Goal: Task Accomplishment & Management: Manage account settings

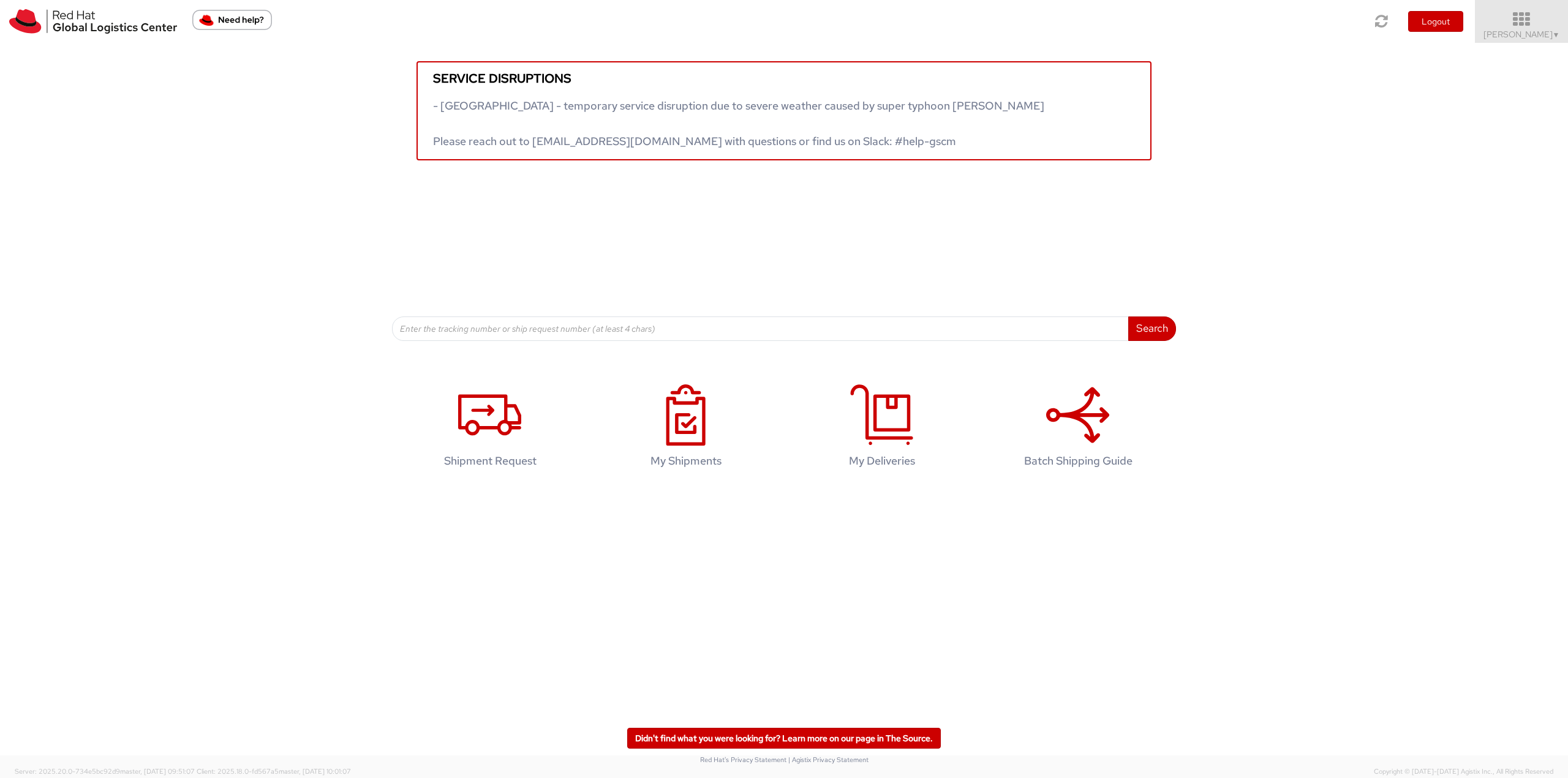
drag, startPoint x: 1533, startPoint y: 10, endPoint x: 1533, endPoint y: 24, distance: 14.0
click at [1175, 10] on link "Tyler Radford ▼" at bounding box center [1521, 21] width 93 height 43
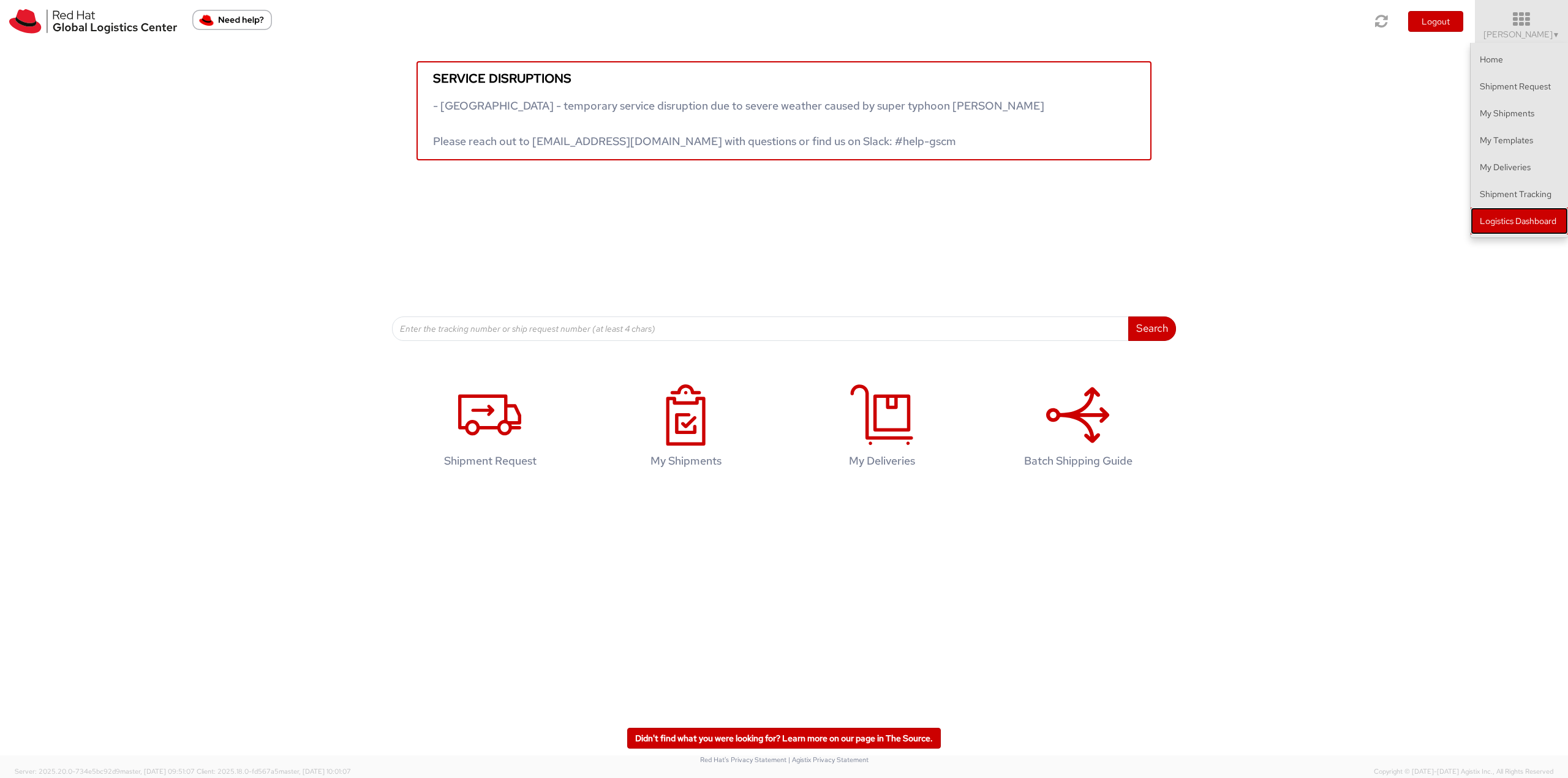
click at [1175, 212] on link "Logistics Dashboard" at bounding box center [1519, 221] width 97 height 27
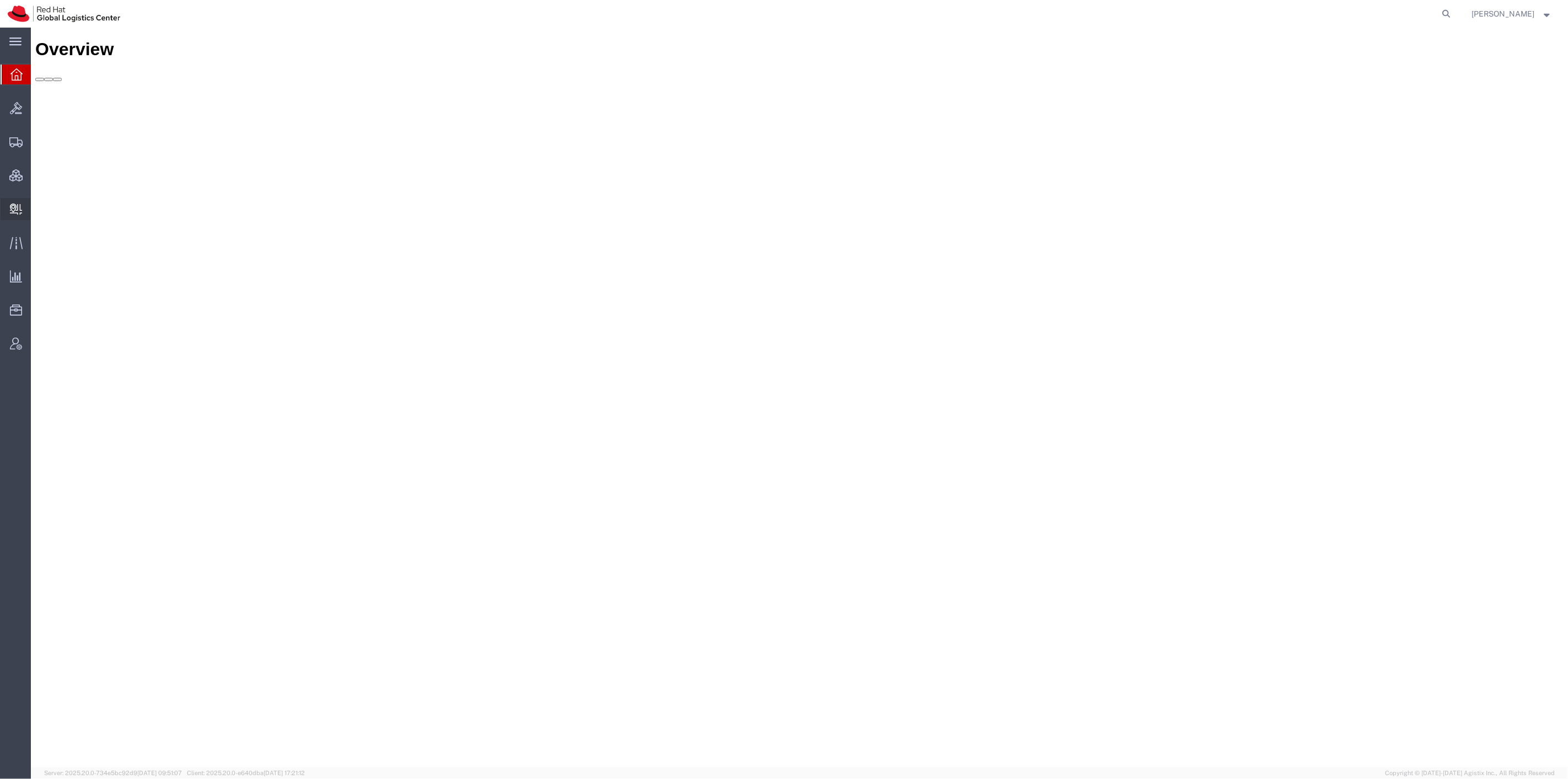
click at [0, 0] on span "Create Delivery" at bounding box center [0, 0] width 0 height 0
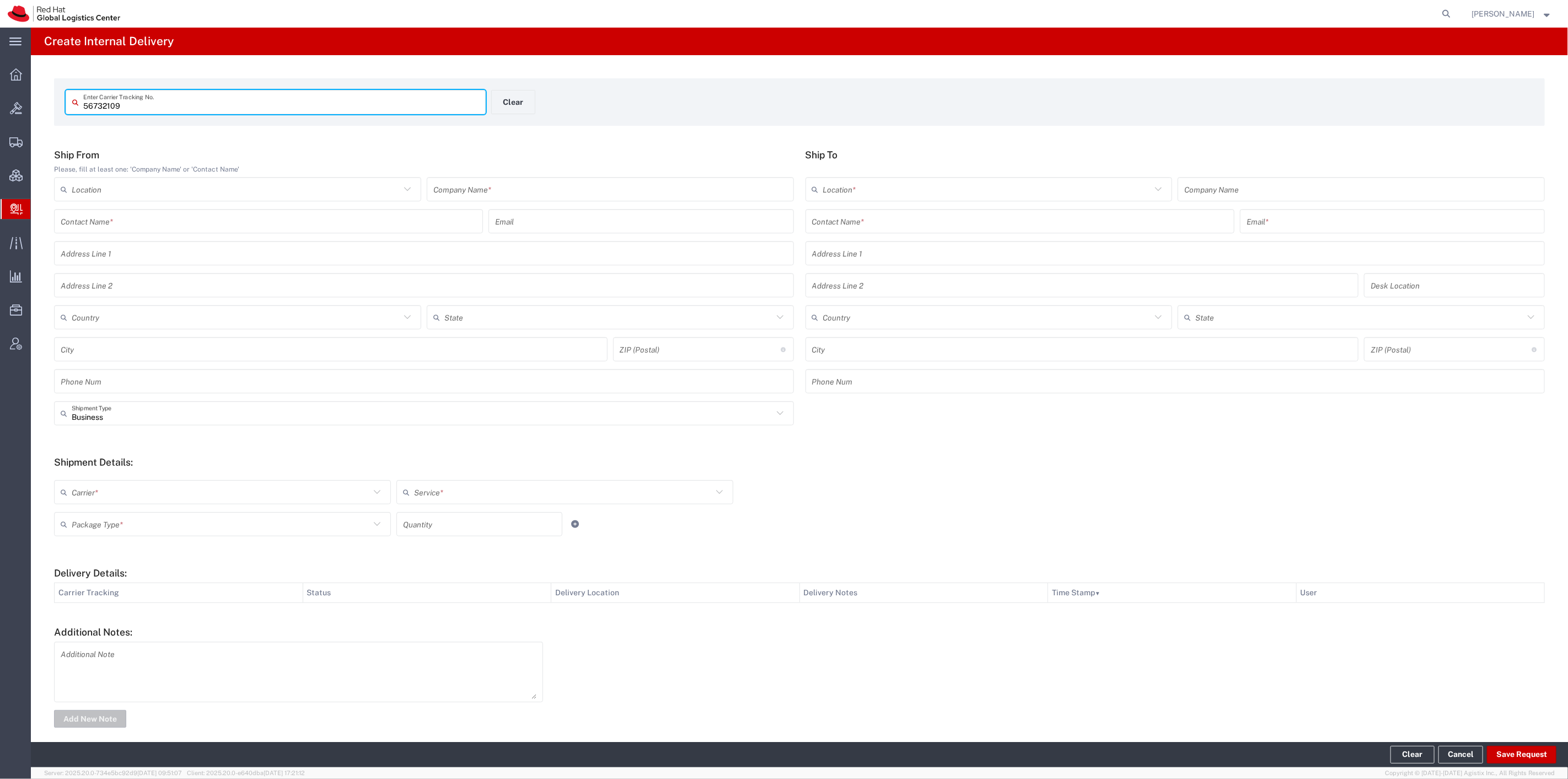
type input "56732109"
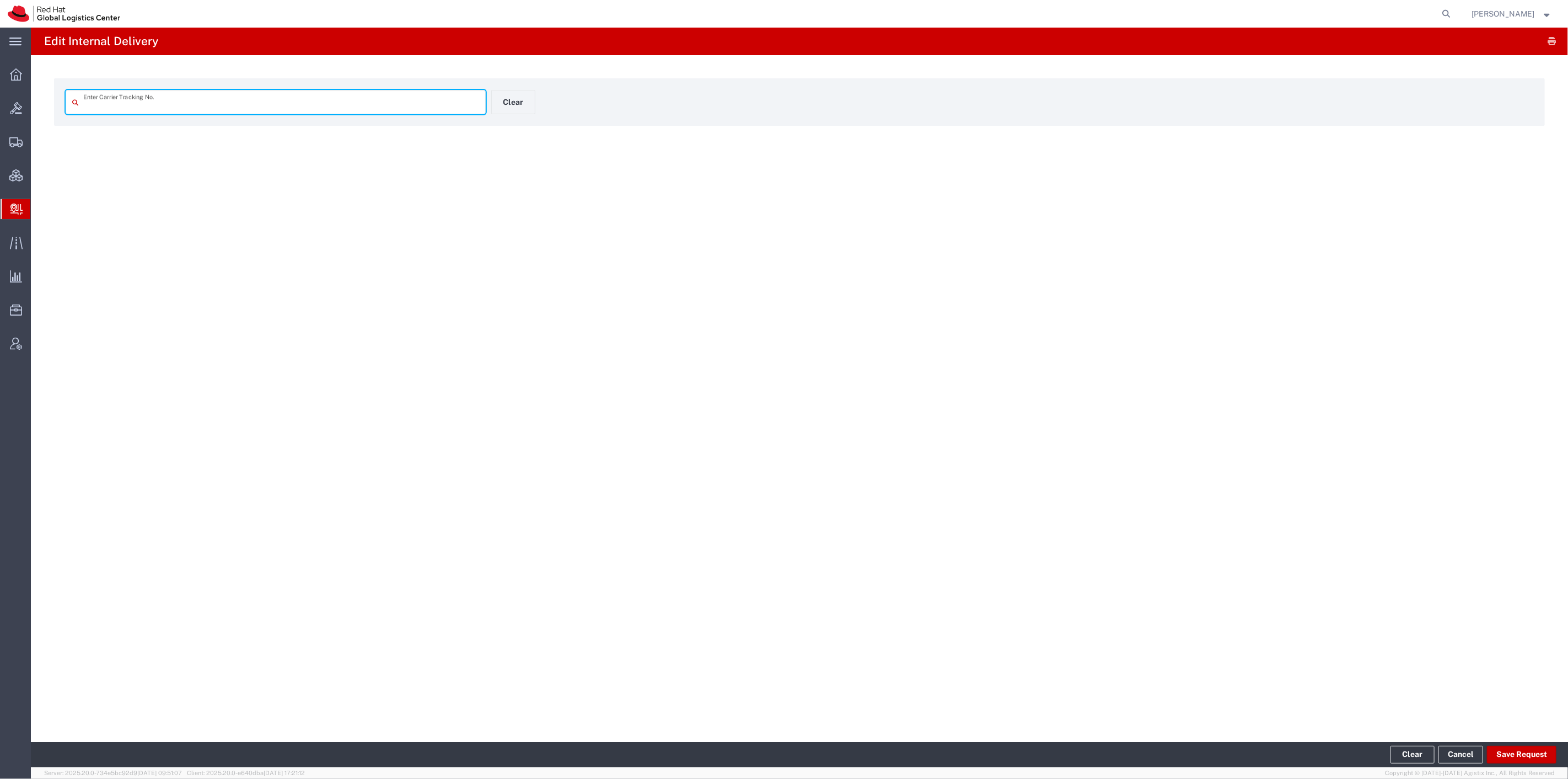
type input "56732109"
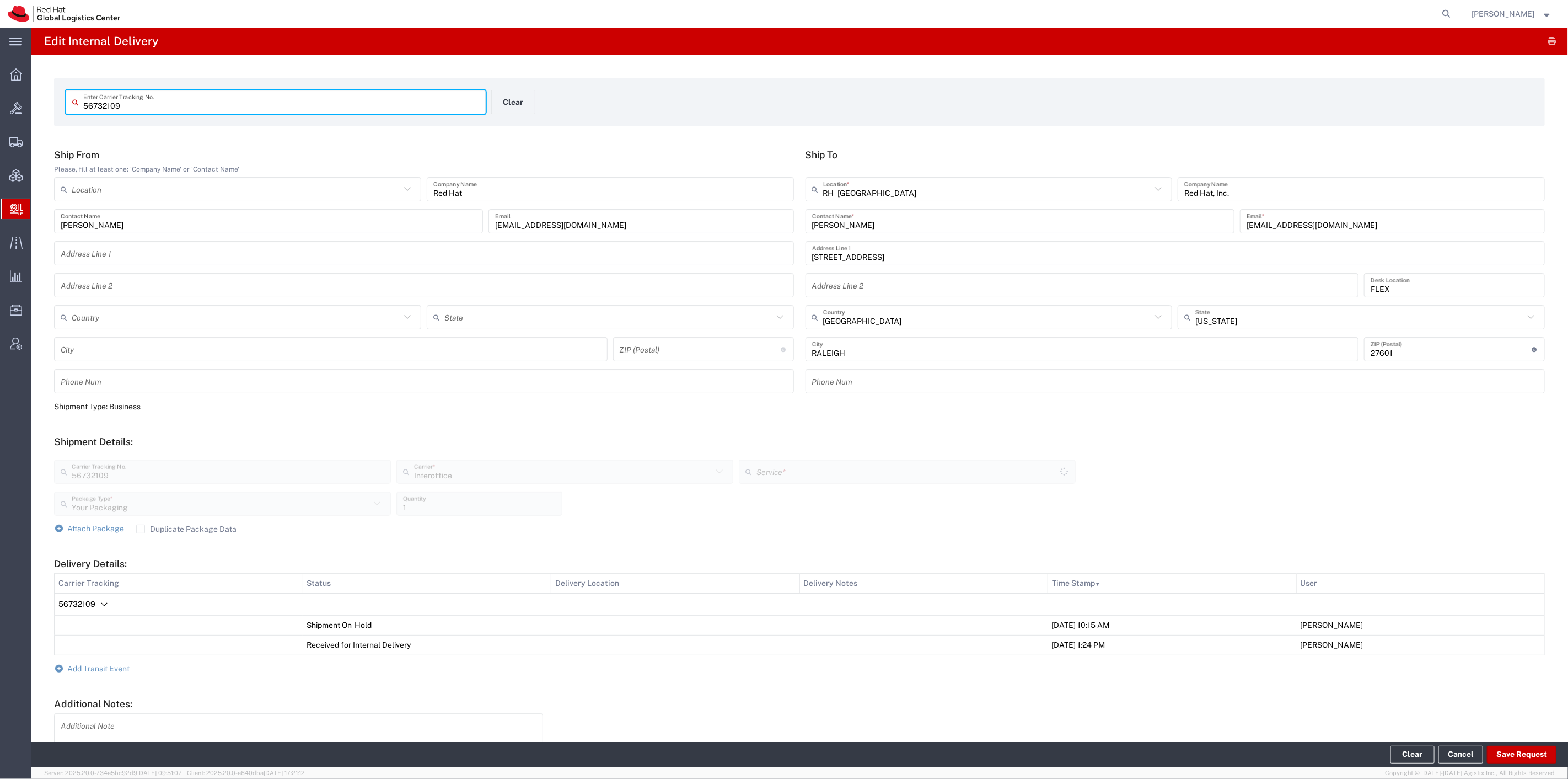
type input "IO_Ground"
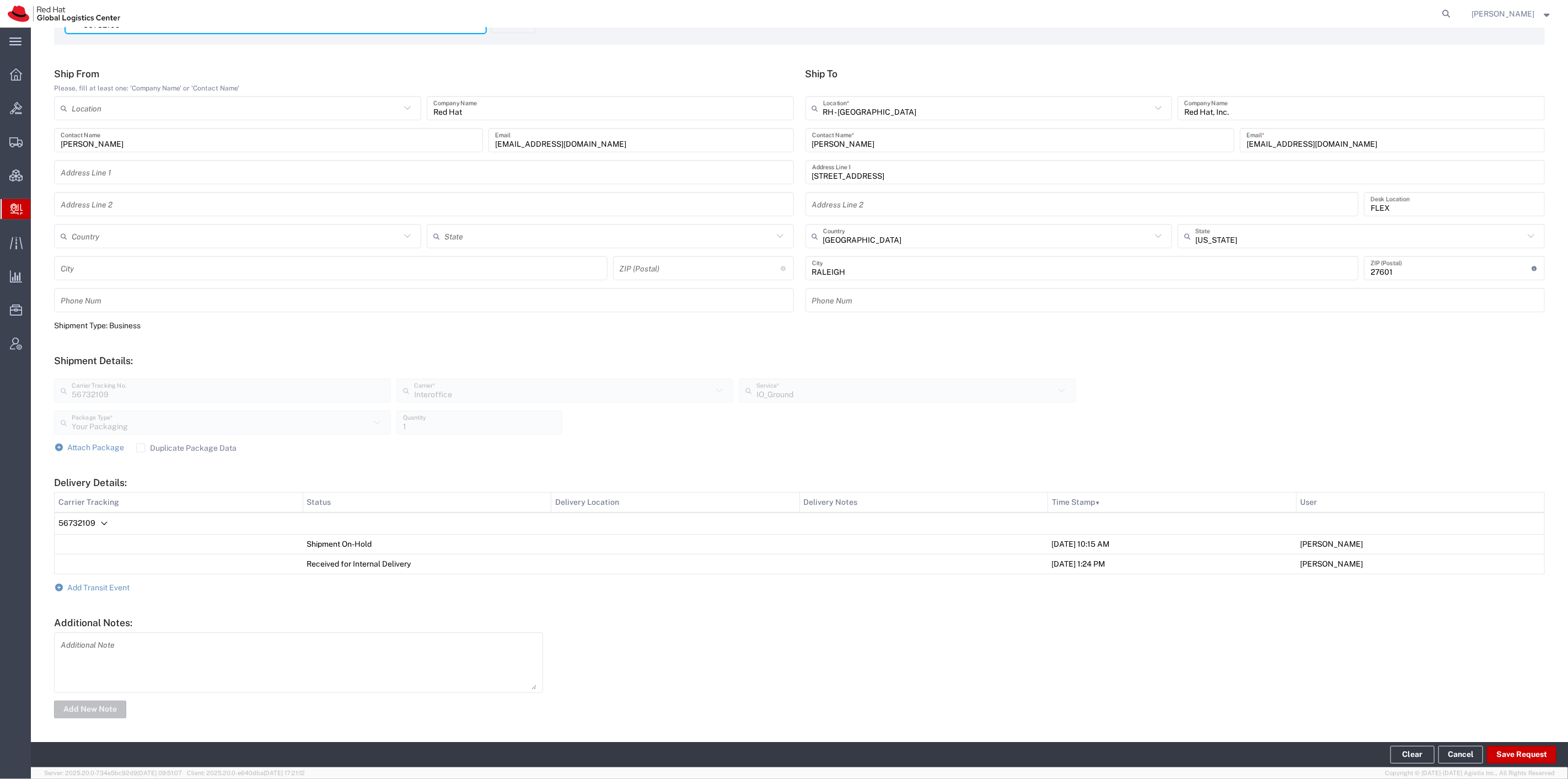
scroll to position [82, 0]
click at [123, 578] on form "Ship From Please, fill at least one: 'Company Name' or 'Contact Name' Location …" at bounding box center [799, 393] width 1491 height 652
click at [125, 583] on span "Add Transit Event" at bounding box center [99, 587] width 62 height 9
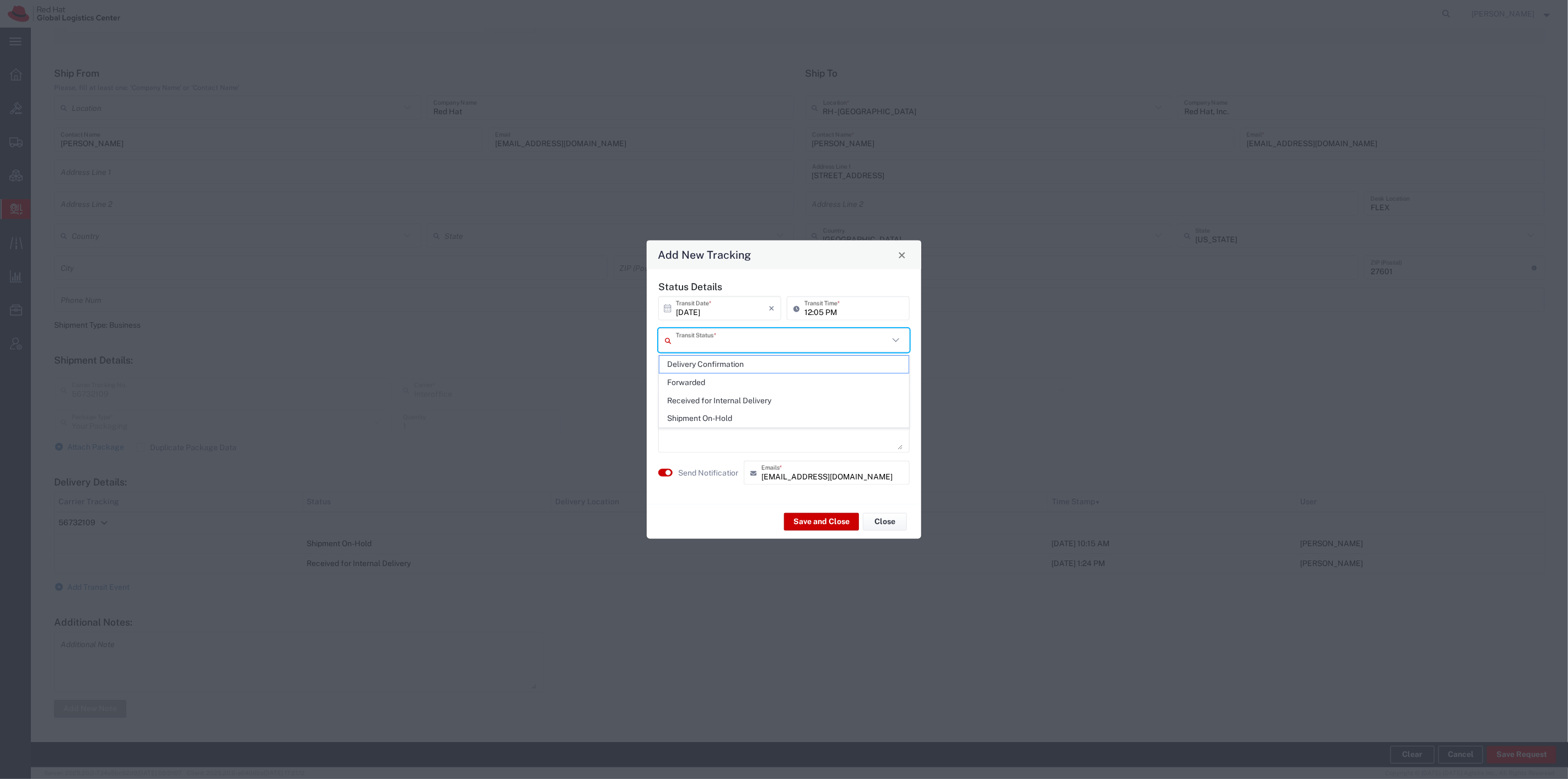
click at [751, 331] on input "text" at bounding box center [782, 340] width 213 height 19
click at [752, 367] on span "Delivery Confirmation" at bounding box center [783, 364] width 249 height 17
type input "Delivery Confirmation"
click at [659, 473] on button "button" at bounding box center [665, 473] width 15 height 8
click at [815, 517] on button "Save and Close" at bounding box center [821, 521] width 75 height 18
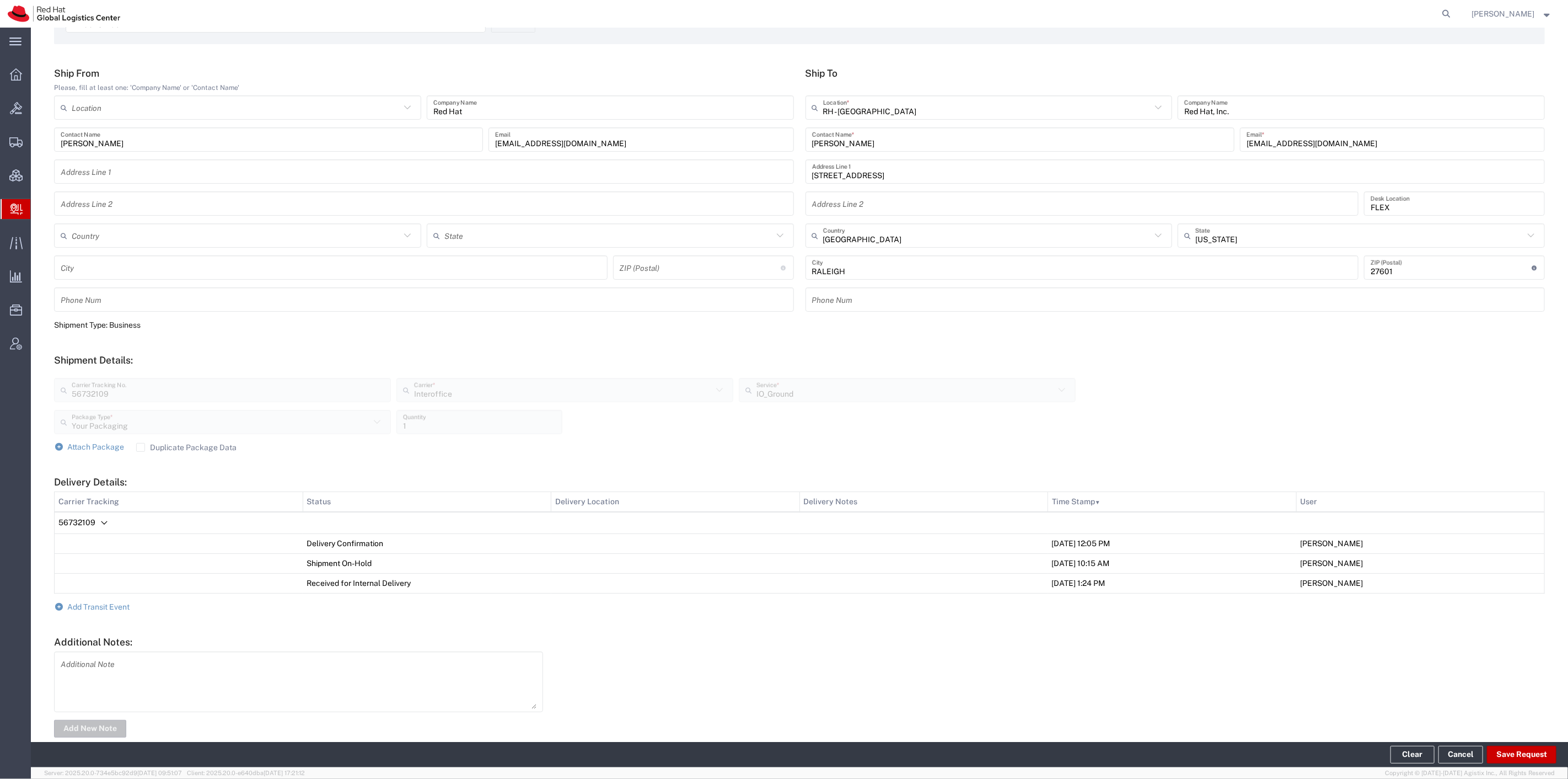
scroll to position [102, 0]
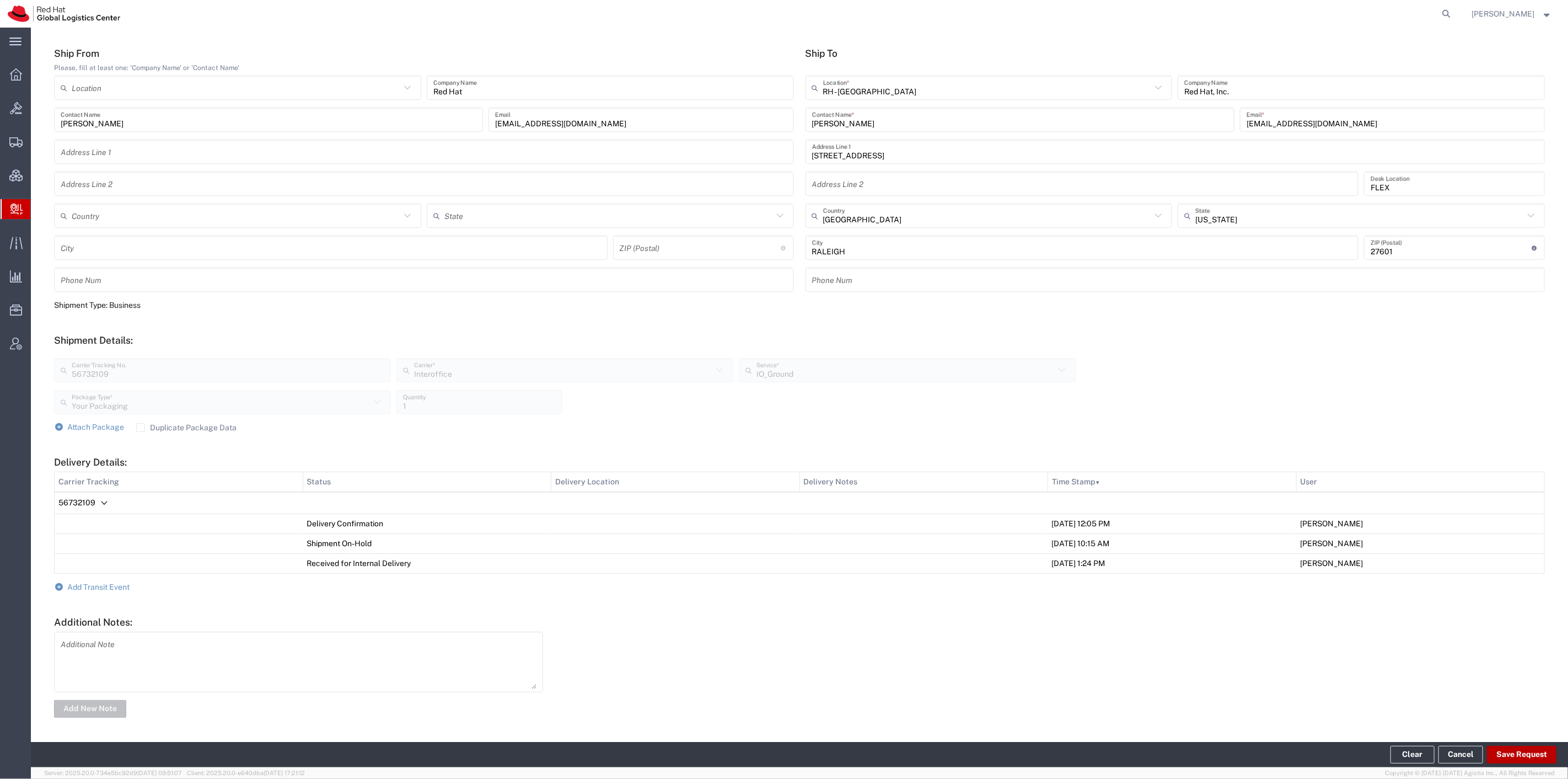
click at [1524, 758] on button "Save Request" at bounding box center [1522, 755] width 69 height 18
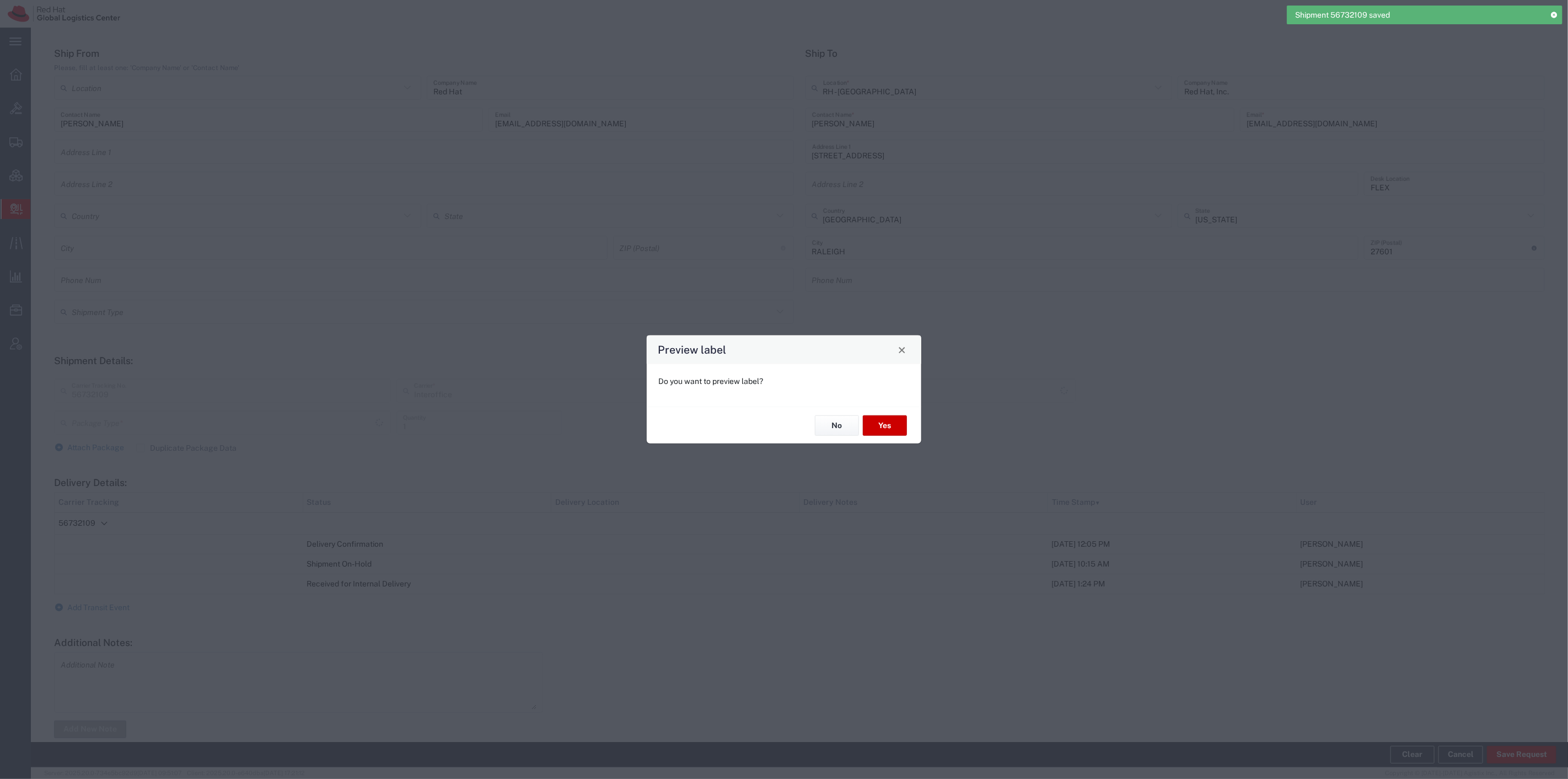
type input "Your Packaging"
type input "IO_Ground"
click at [817, 426] on button "No" at bounding box center [837, 426] width 44 height 21
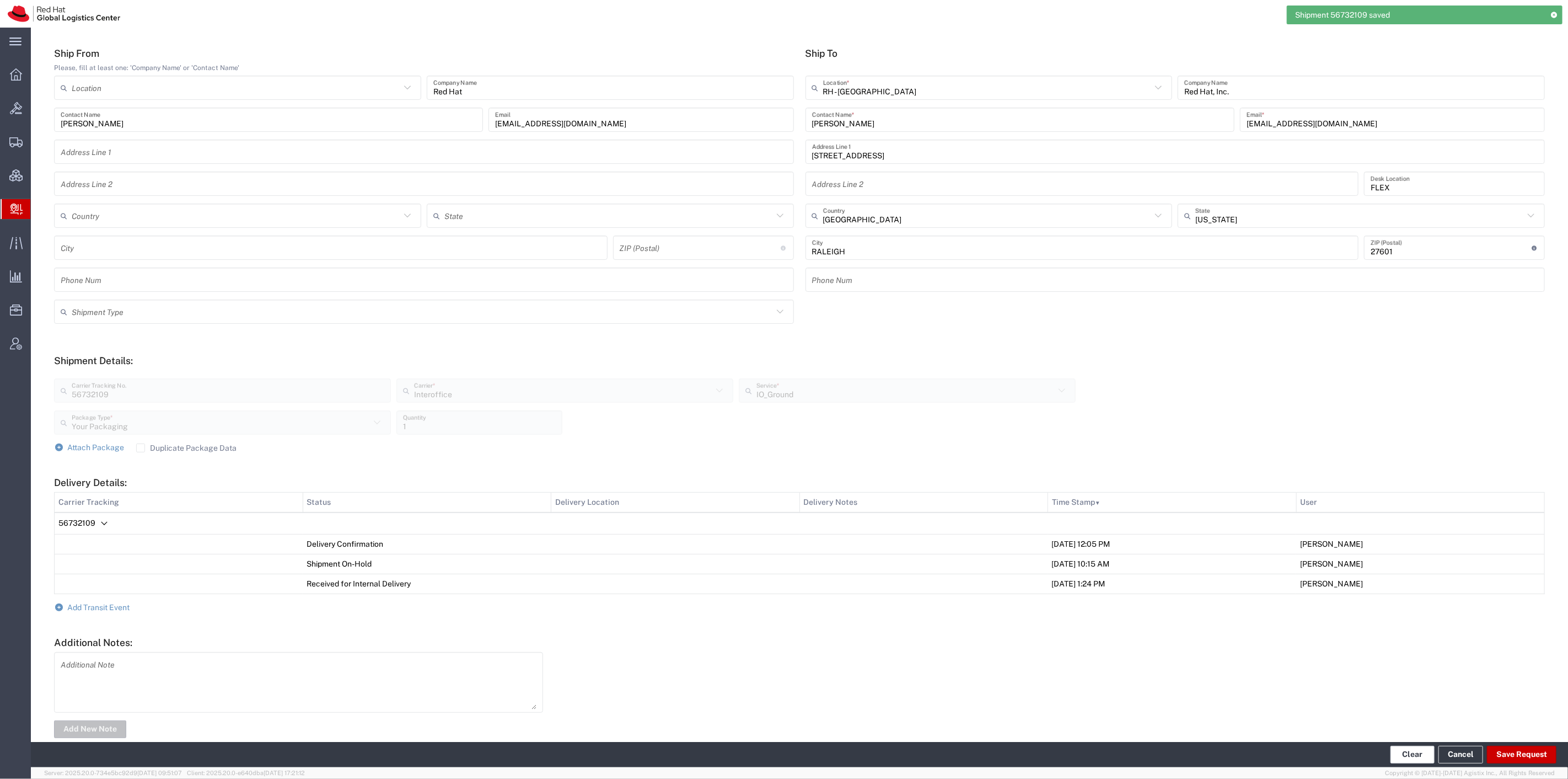
click at [1407, 748] on button "Clear" at bounding box center [1412, 755] width 44 height 18
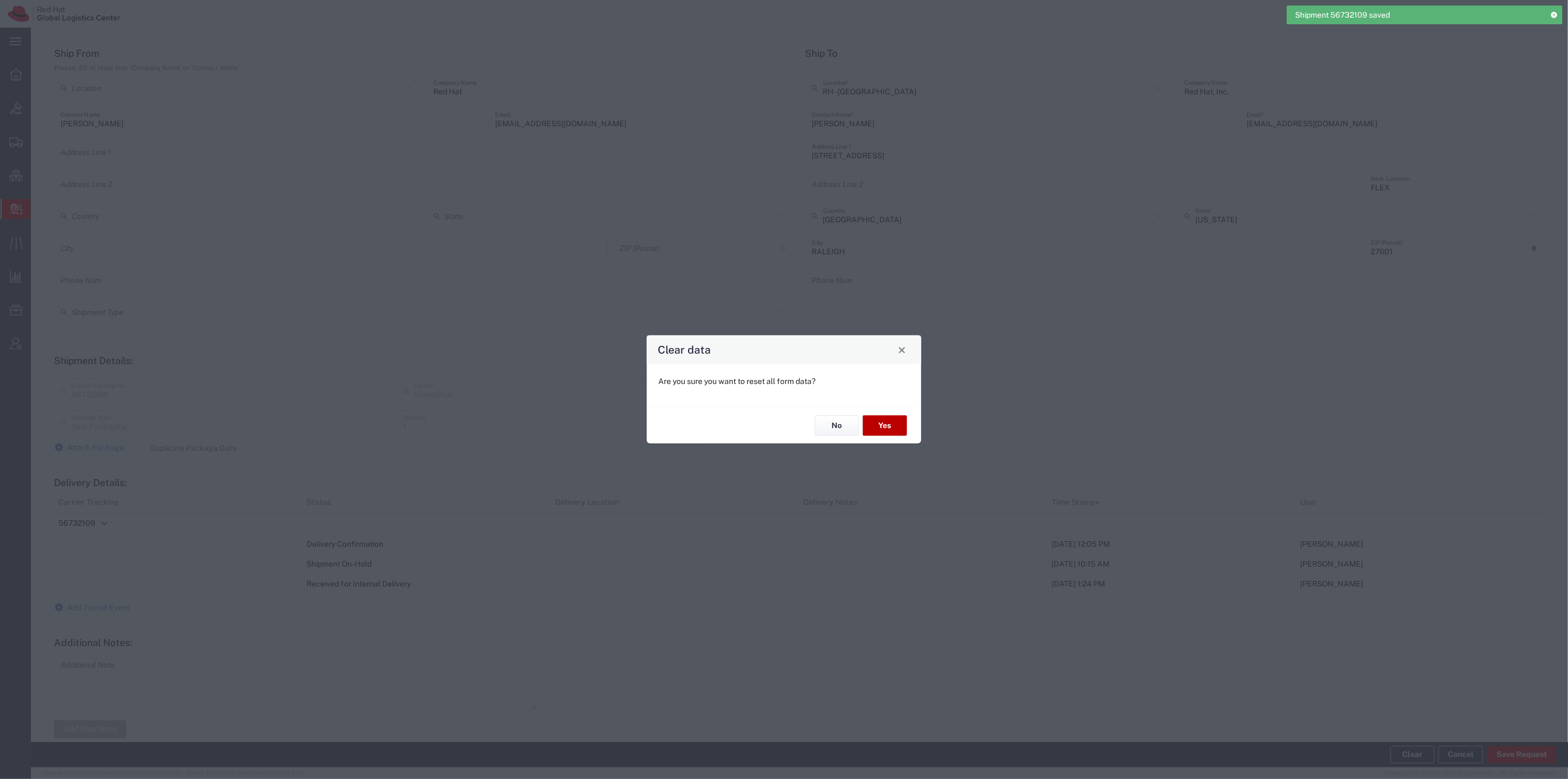
click at [886, 425] on button "Yes" at bounding box center [885, 426] width 44 height 21
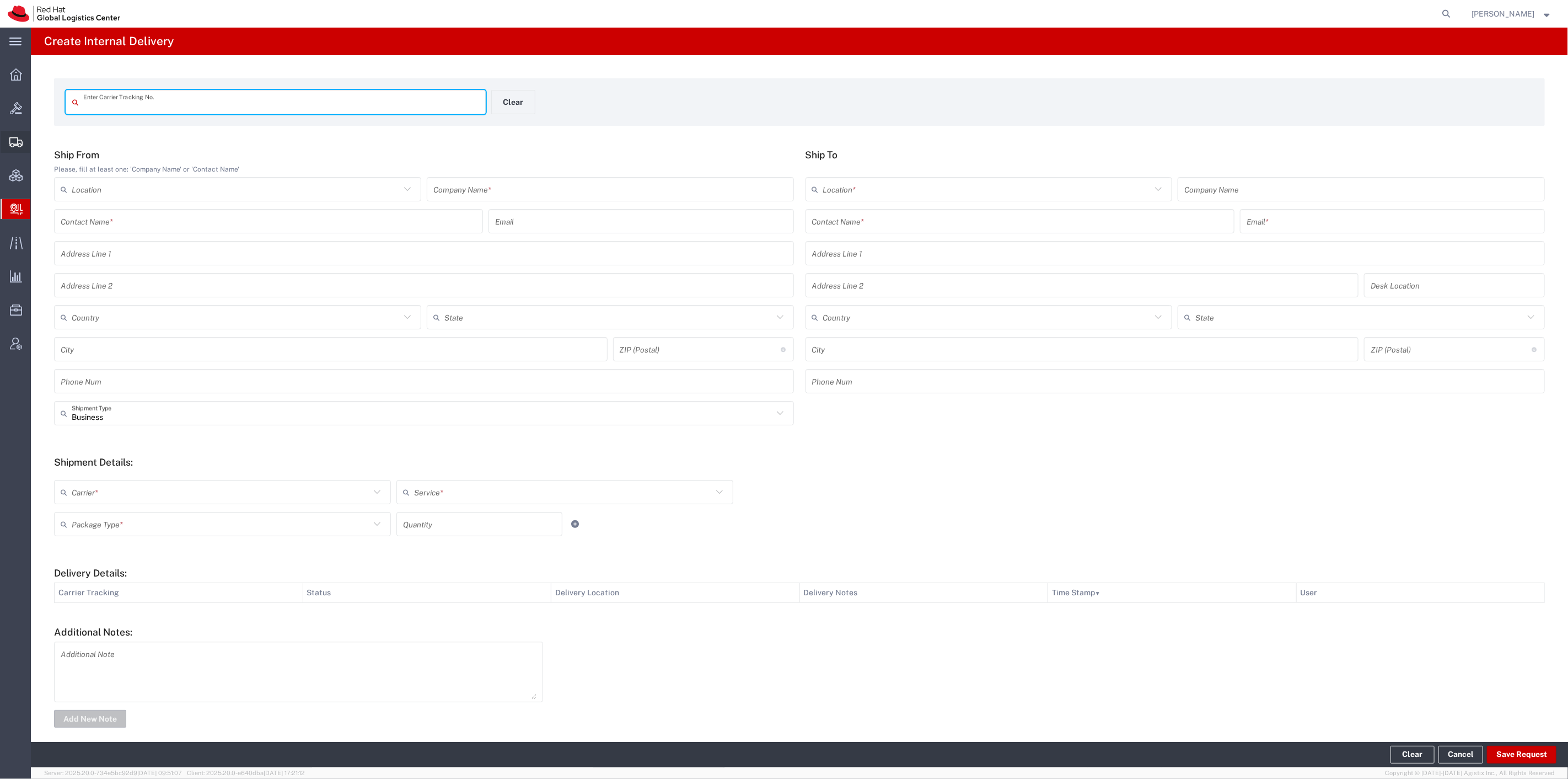
click at [0, 0] on span "Shipment Manager" at bounding box center [0, 0] width 0 height 0
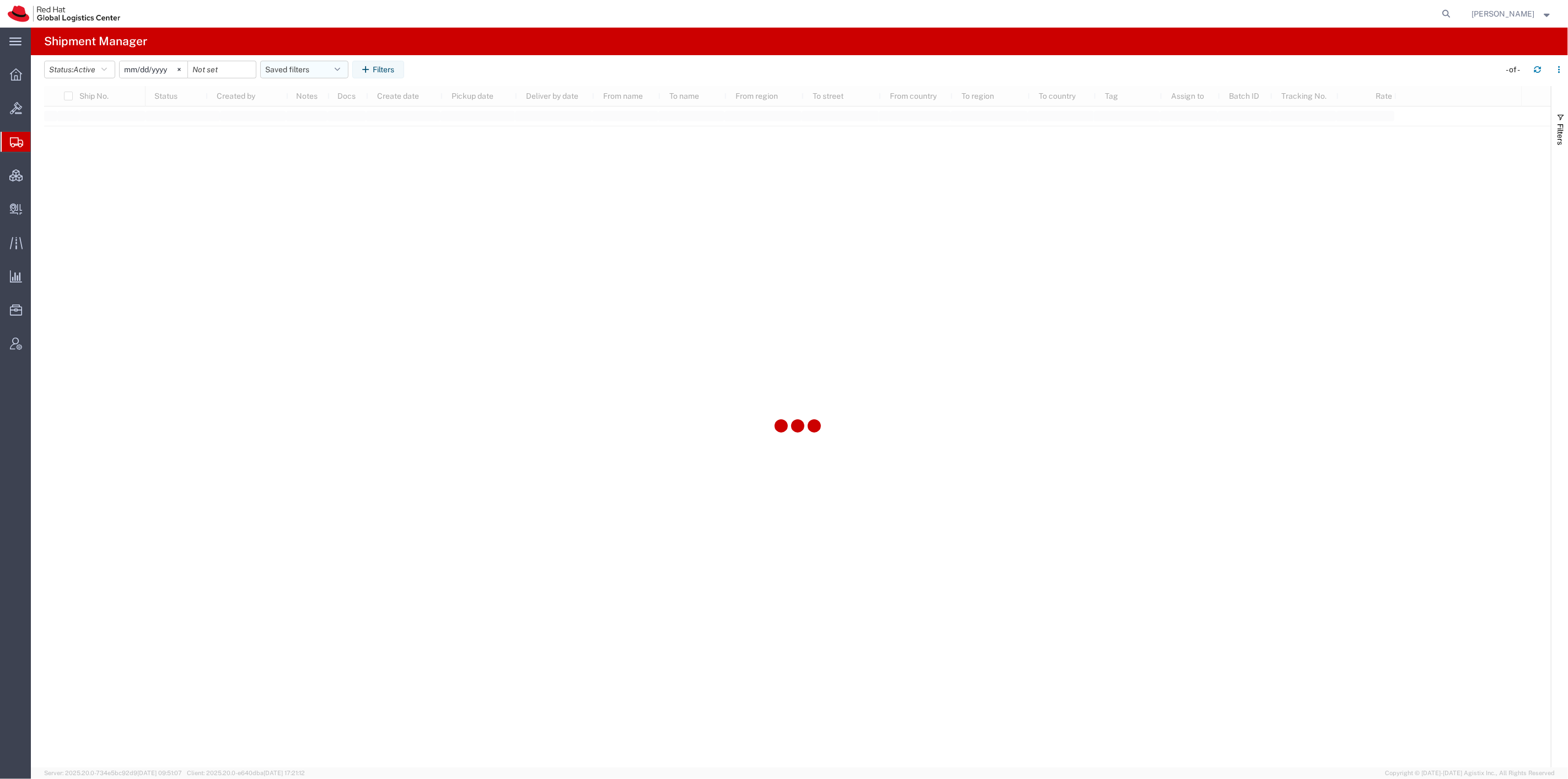
click at [284, 68] on button "Saved filters" at bounding box center [304, 69] width 88 height 18
drag, startPoint x: 292, startPoint y: 94, endPoint x: 307, endPoint y: 143, distance: 51.2
click at [307, 143] on span "SR" at bounding box center [334, 138] width 144 height 21
type input "2023-12-05"
type input "2027-02-22"
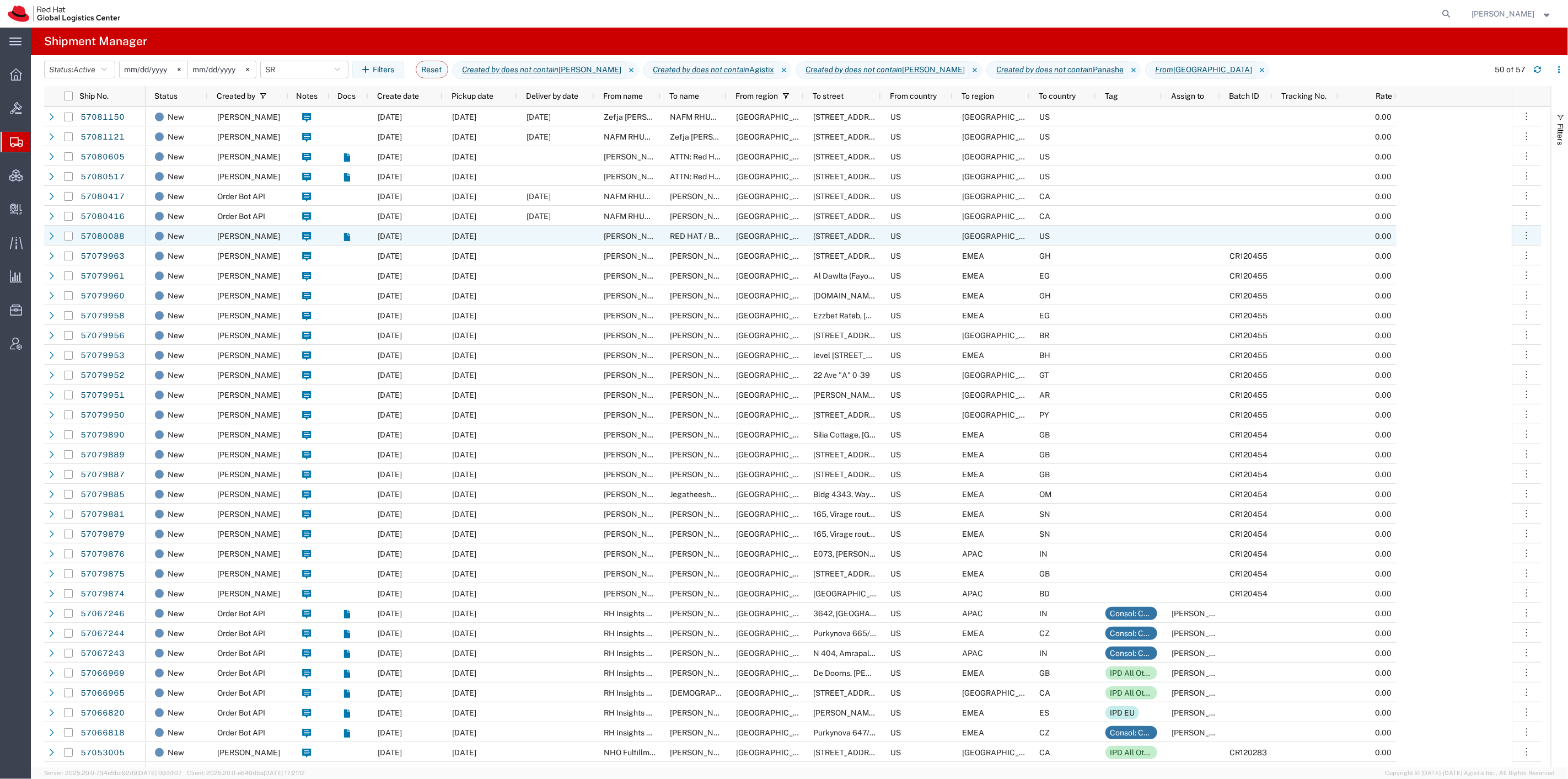
click at [254, 238] on span "Natalie Pazmino" at bounding box center [248, 236] width 63 height 9
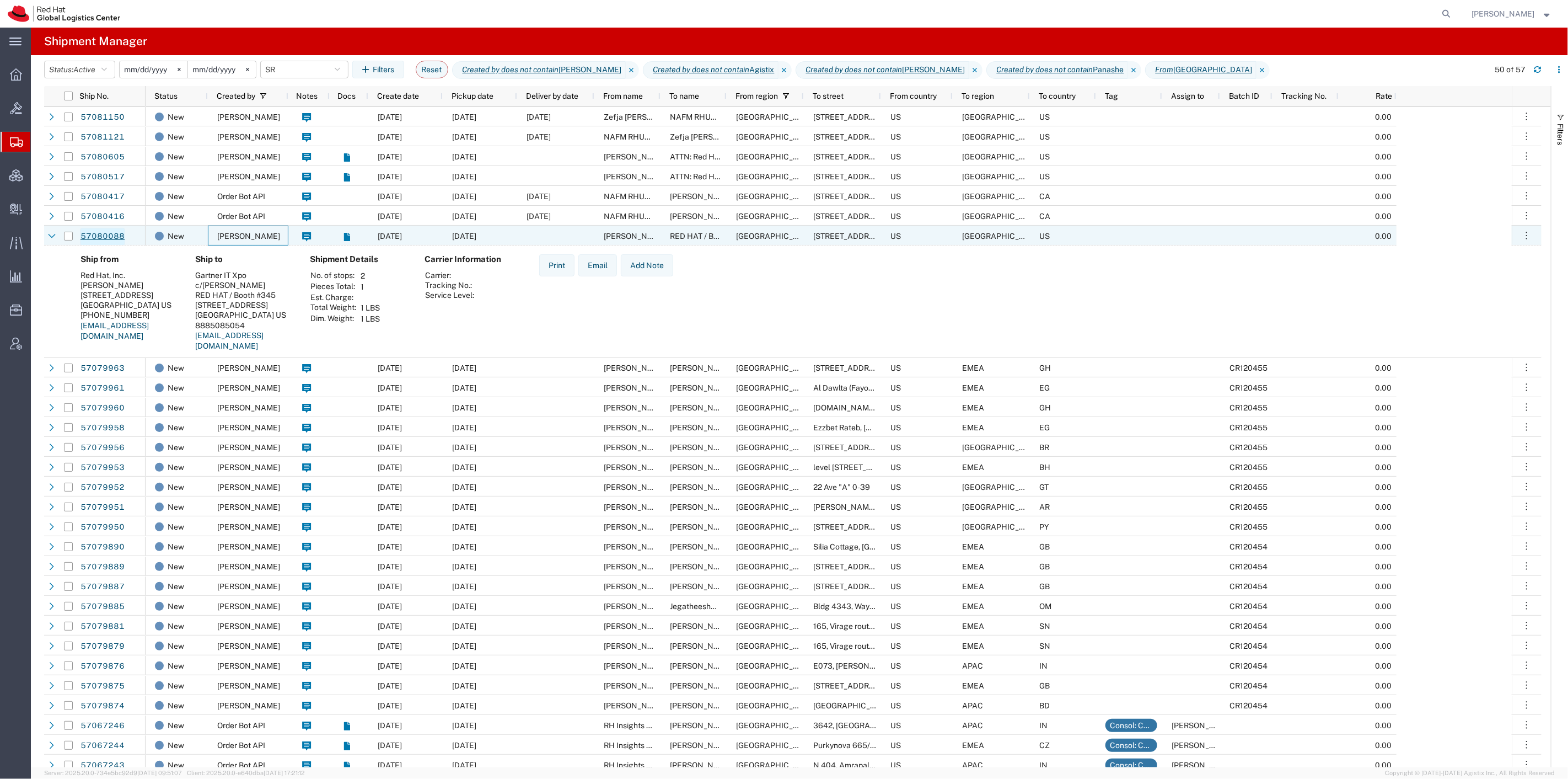
click at [113, 234] on link "57080088" at bounding box center [102, 236] width 45 height 18
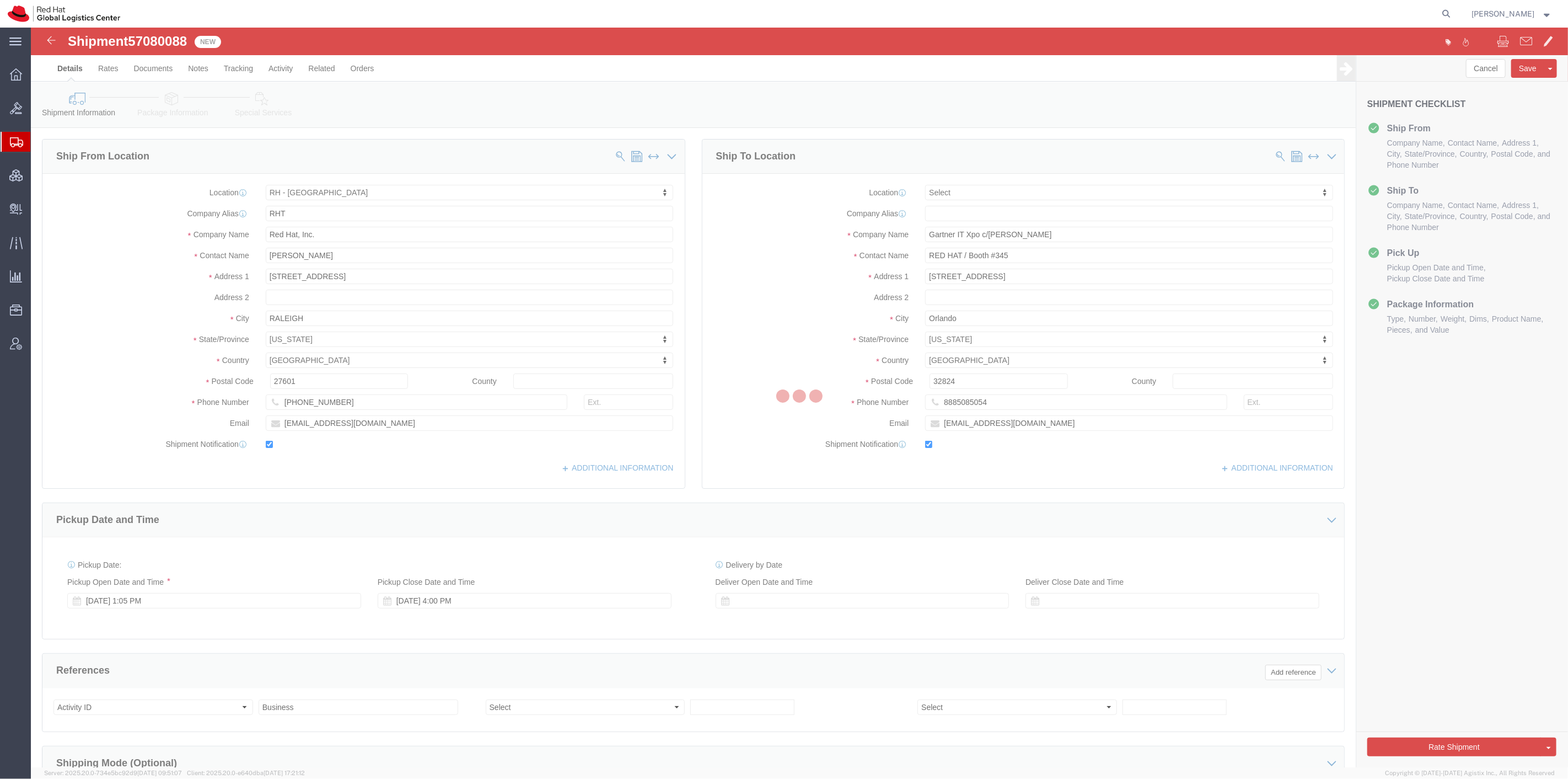
select select "38014"
select select
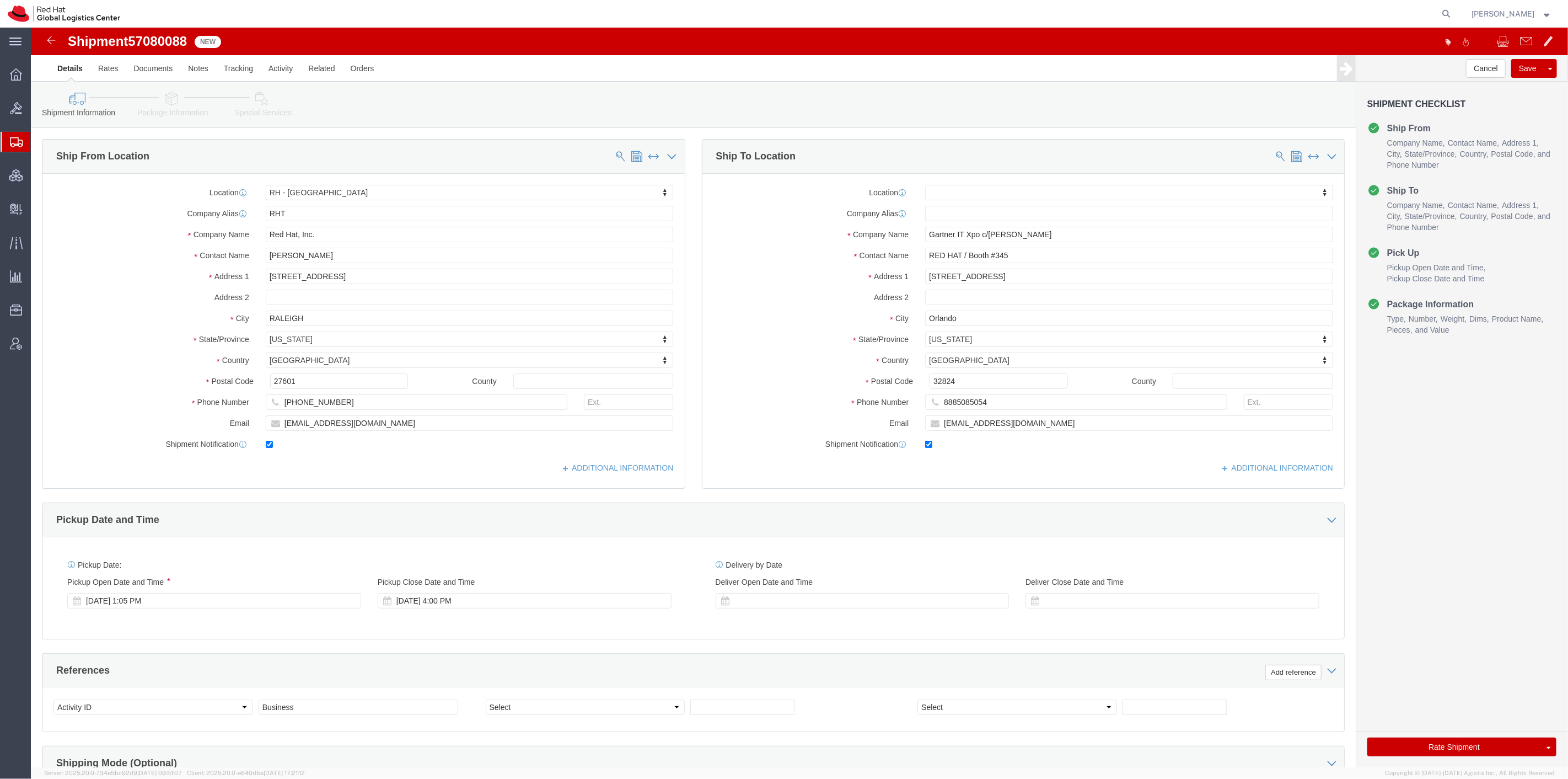
click link "Package Information"
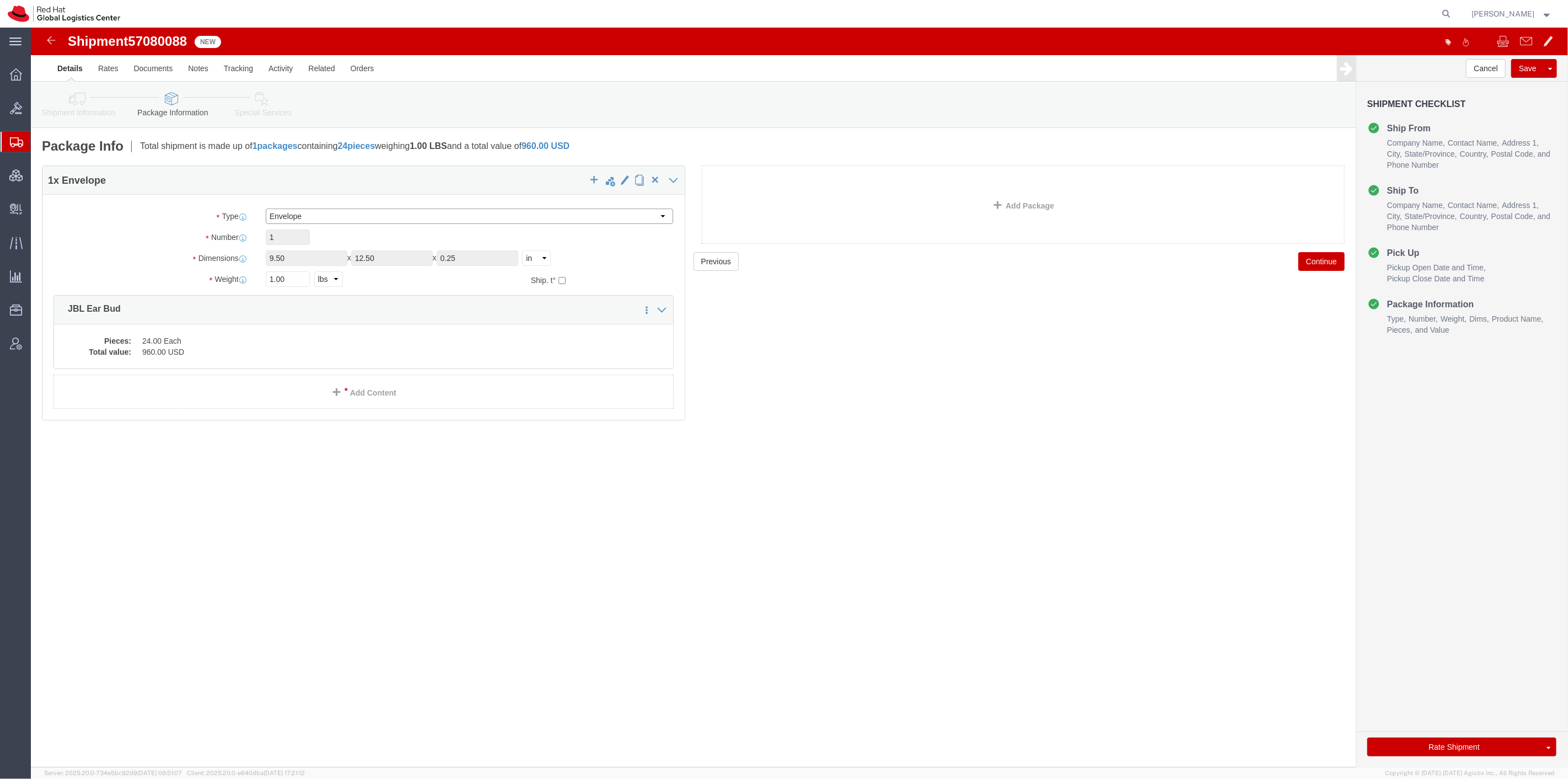
click select "Select Case(s) Crate(s) Envelope Large Box Medium Box PAK Skid(s) Small Box Sma…"
select select "YRPK"
click select "Select Case(s) Crate(s) Envelope Large Box Medium Box PAK Skid(s) Small Box Sma…"
drag, startPoint x: 273, startPoint y: 228, endPoint x: 156, endPoint y: 219, distance: 117.3
click div "Package Type Select Case(s) Crate(s) Envelope Large Box Medium Box PAK Skid(s) …"
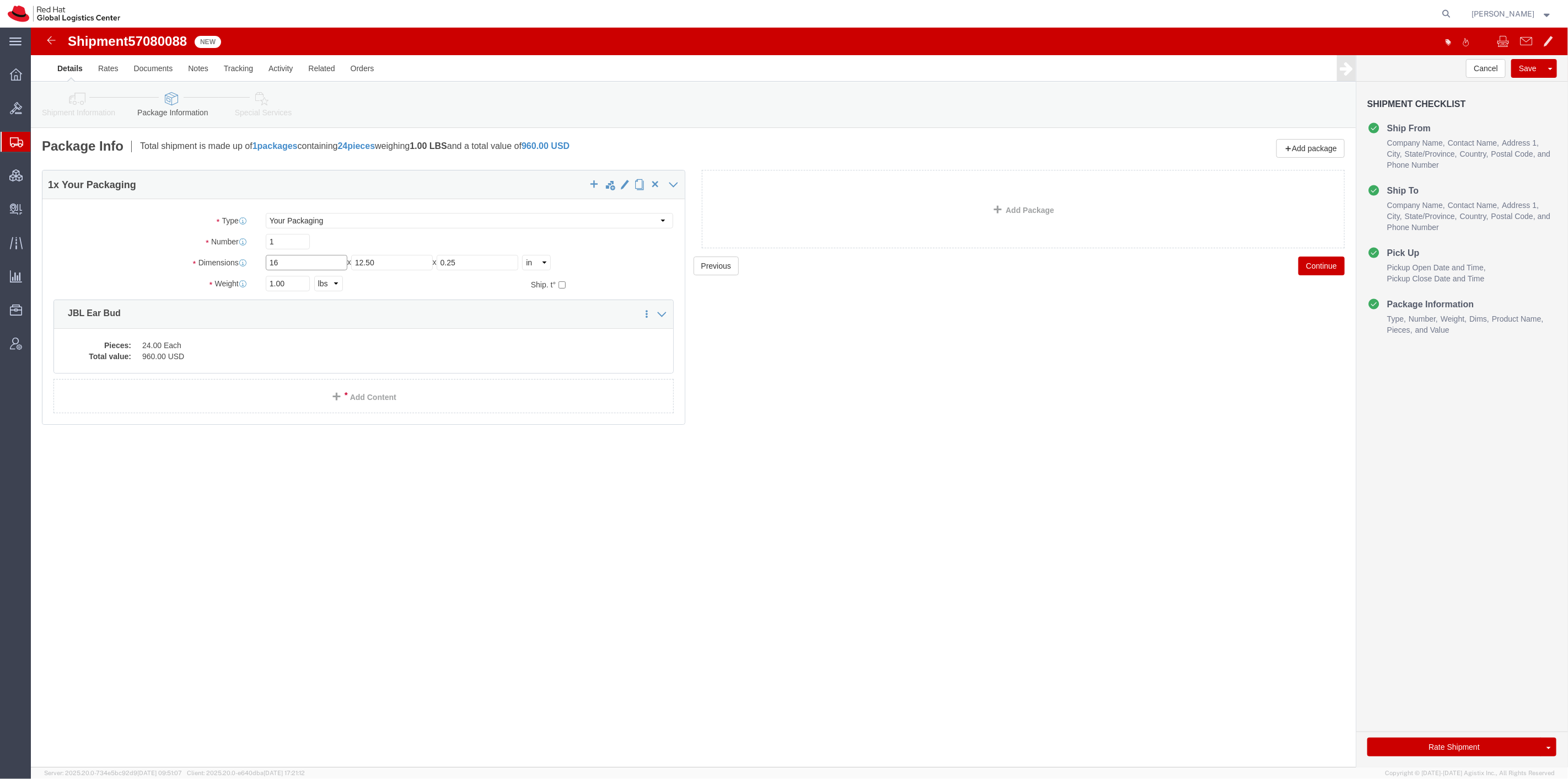
type input "16"
type input "12"
type input "8"
type input "11"
click div "Shipment 57080088 New Details Rates Documents Notes Tracking Activity Related O…"
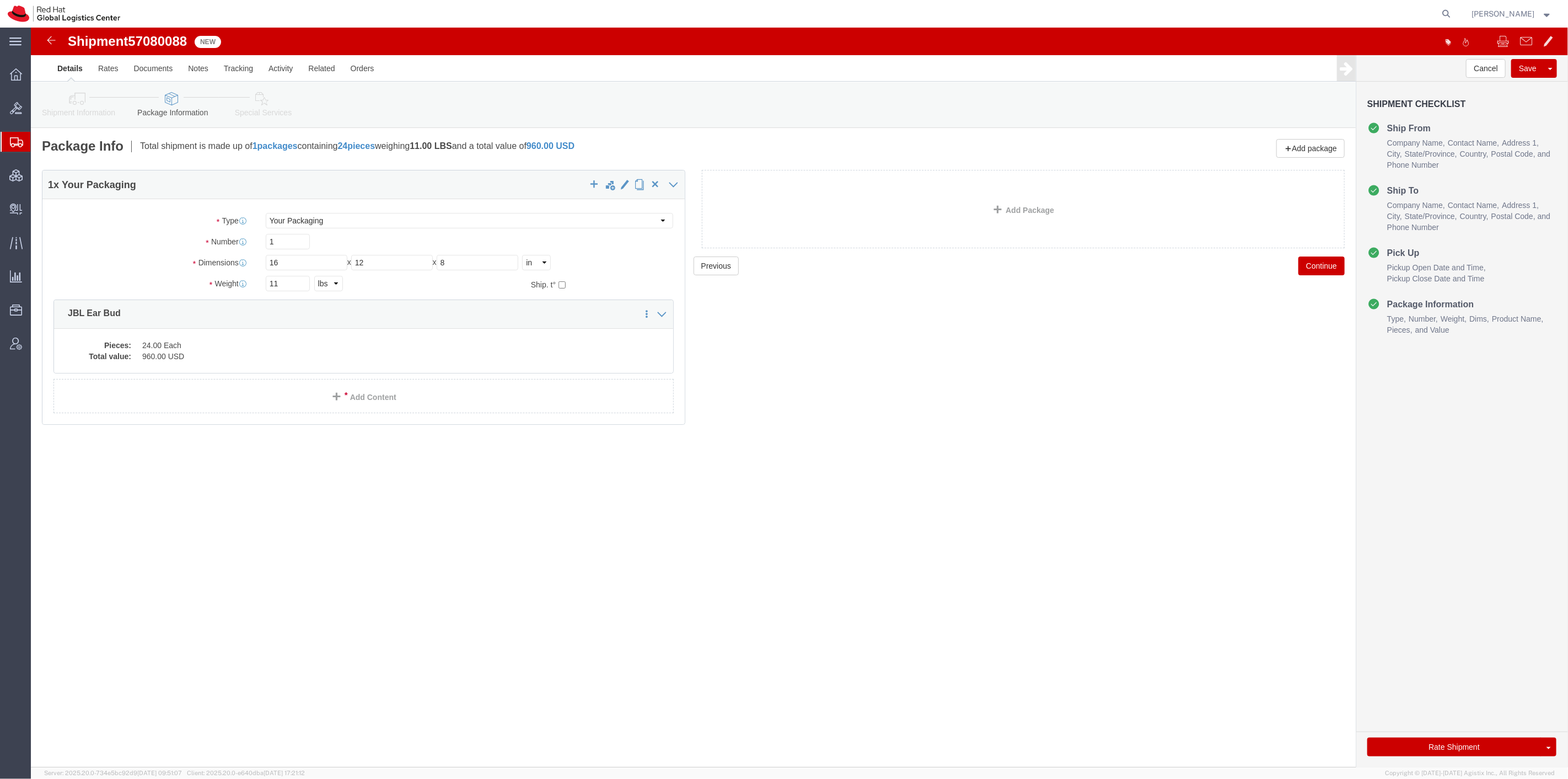
click link "Shipment Information"
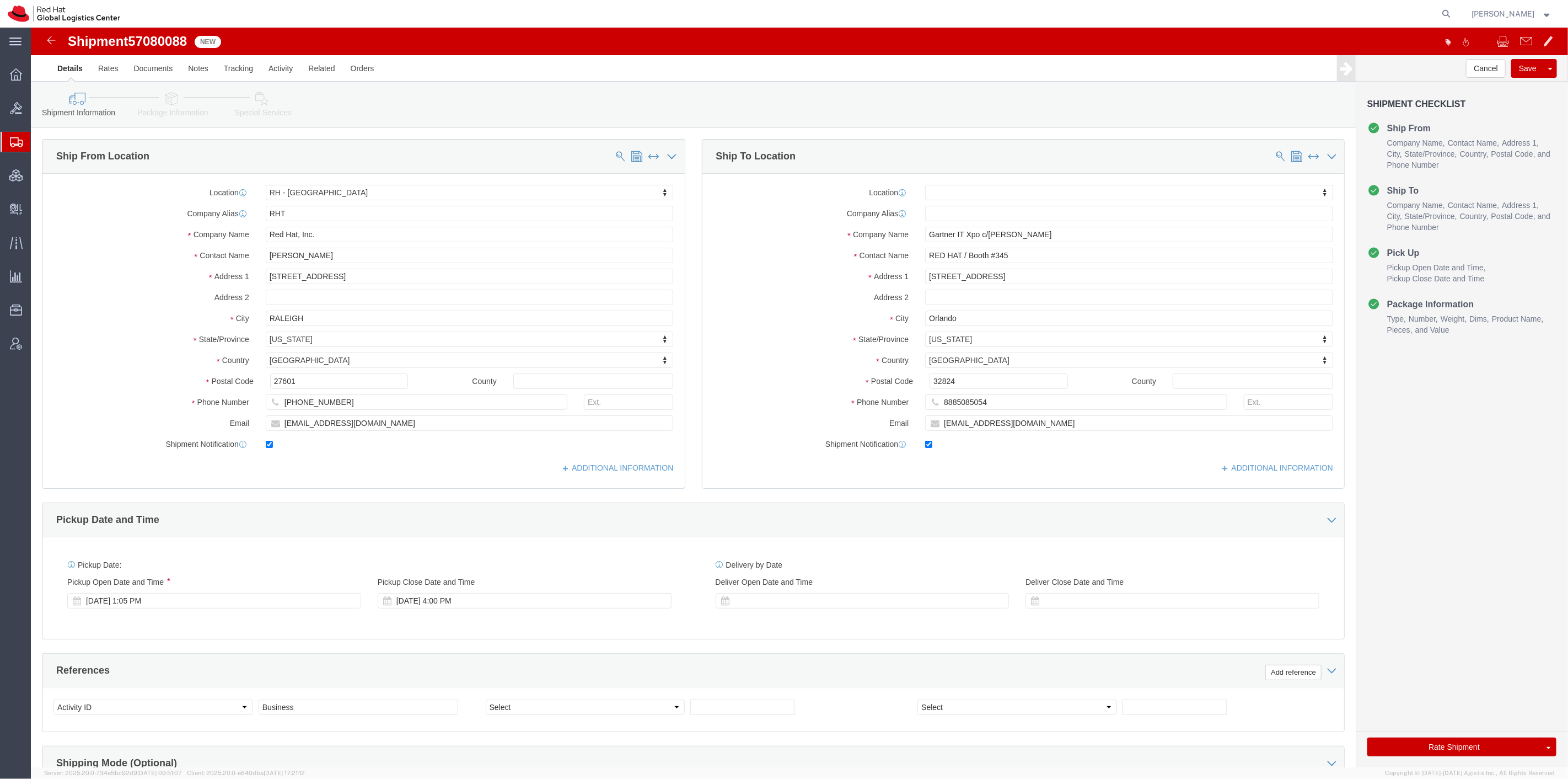
click icon
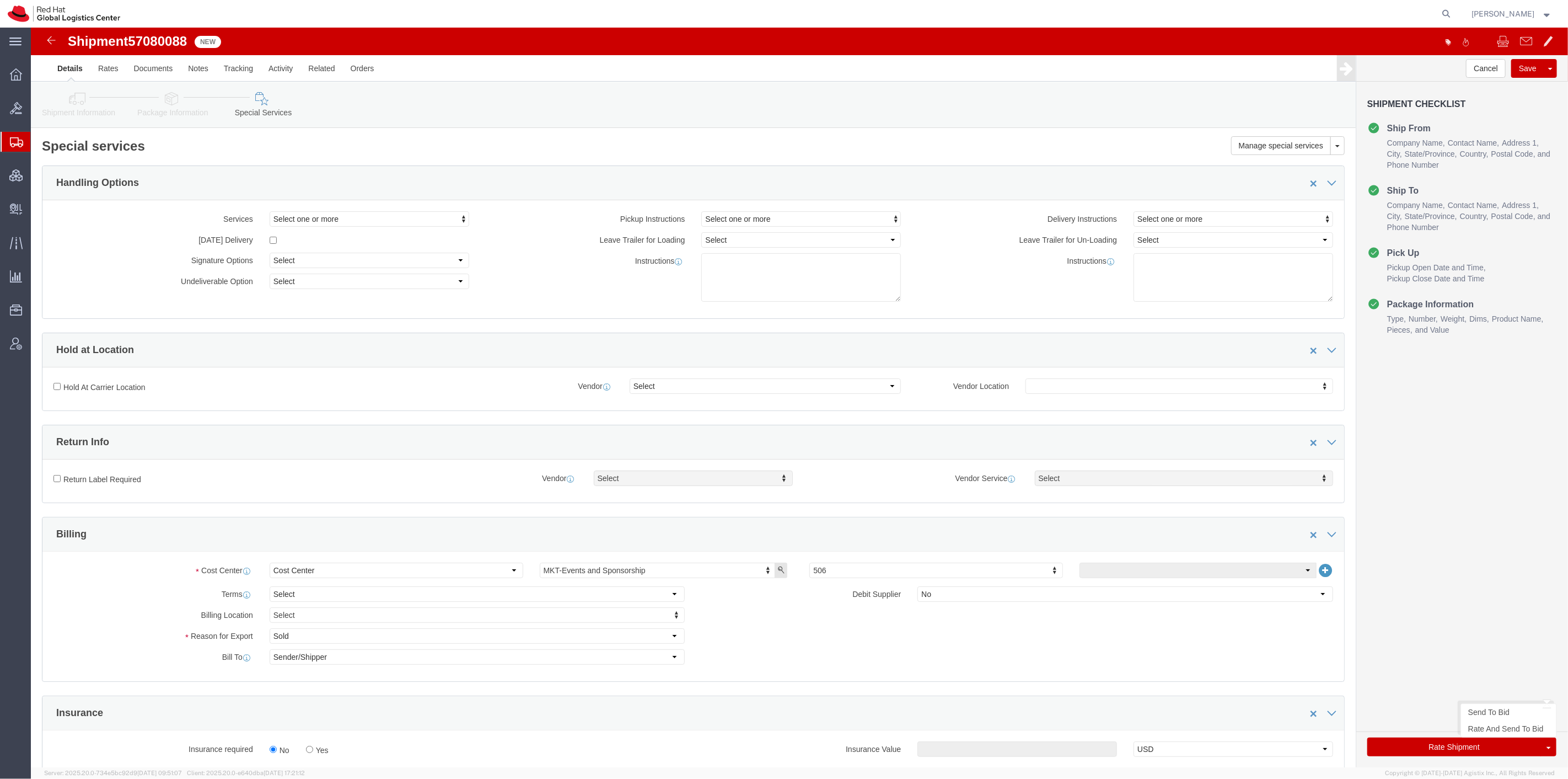
click button "Rate Shipment"
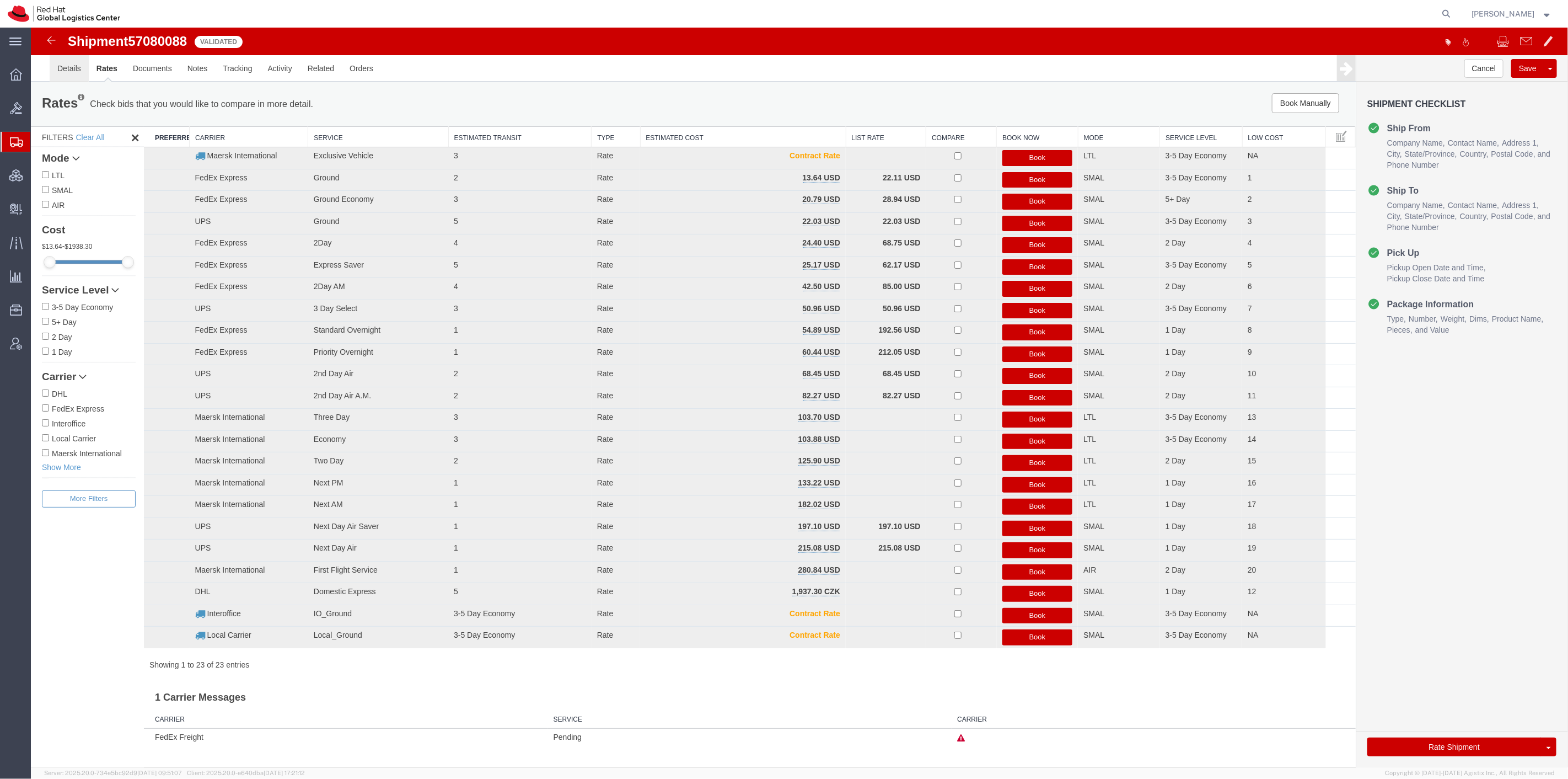
click at [62, 65] on link "Details" at bounding box center [69, 68] width 39 height 26
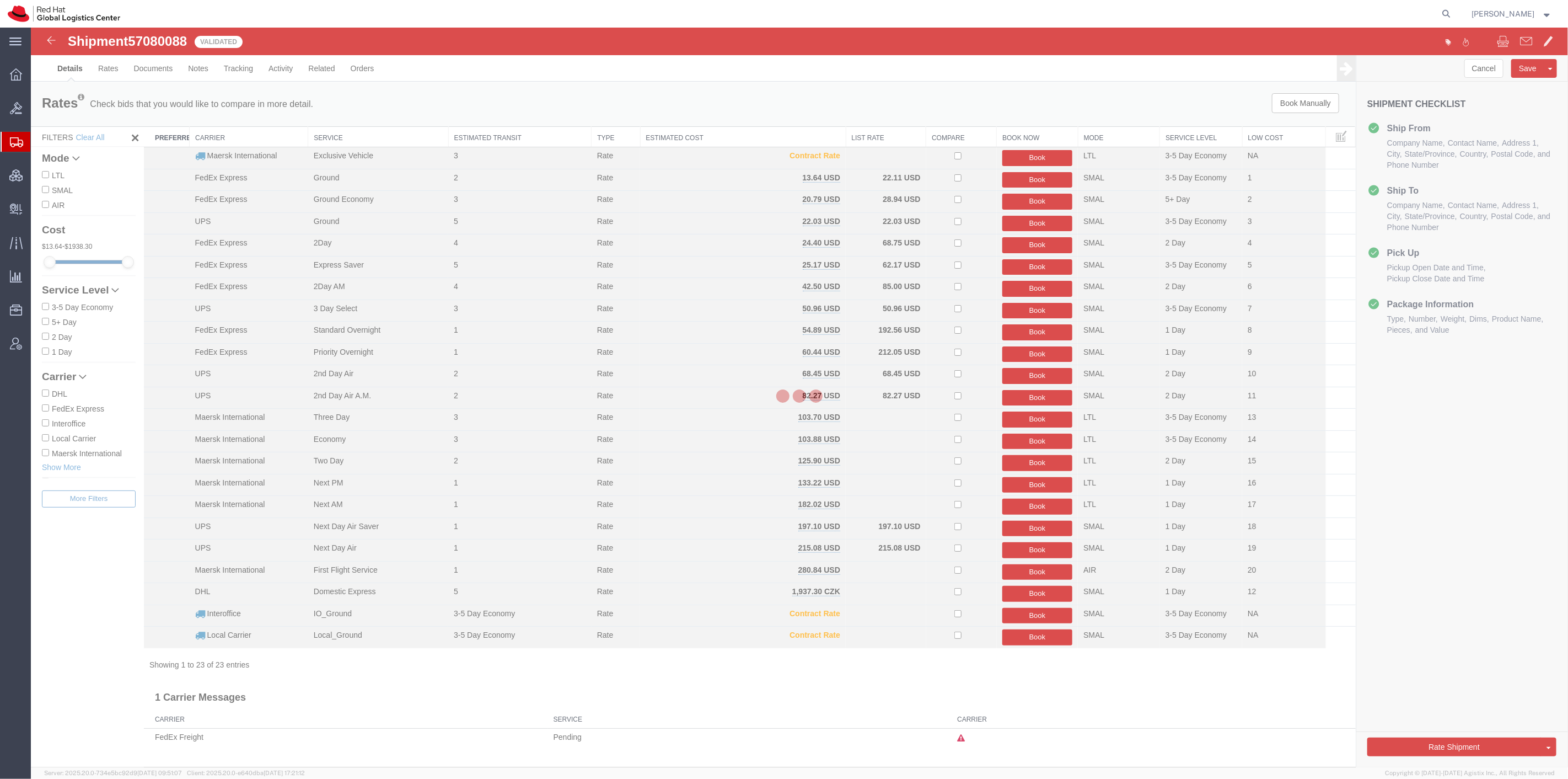
select select "38014"
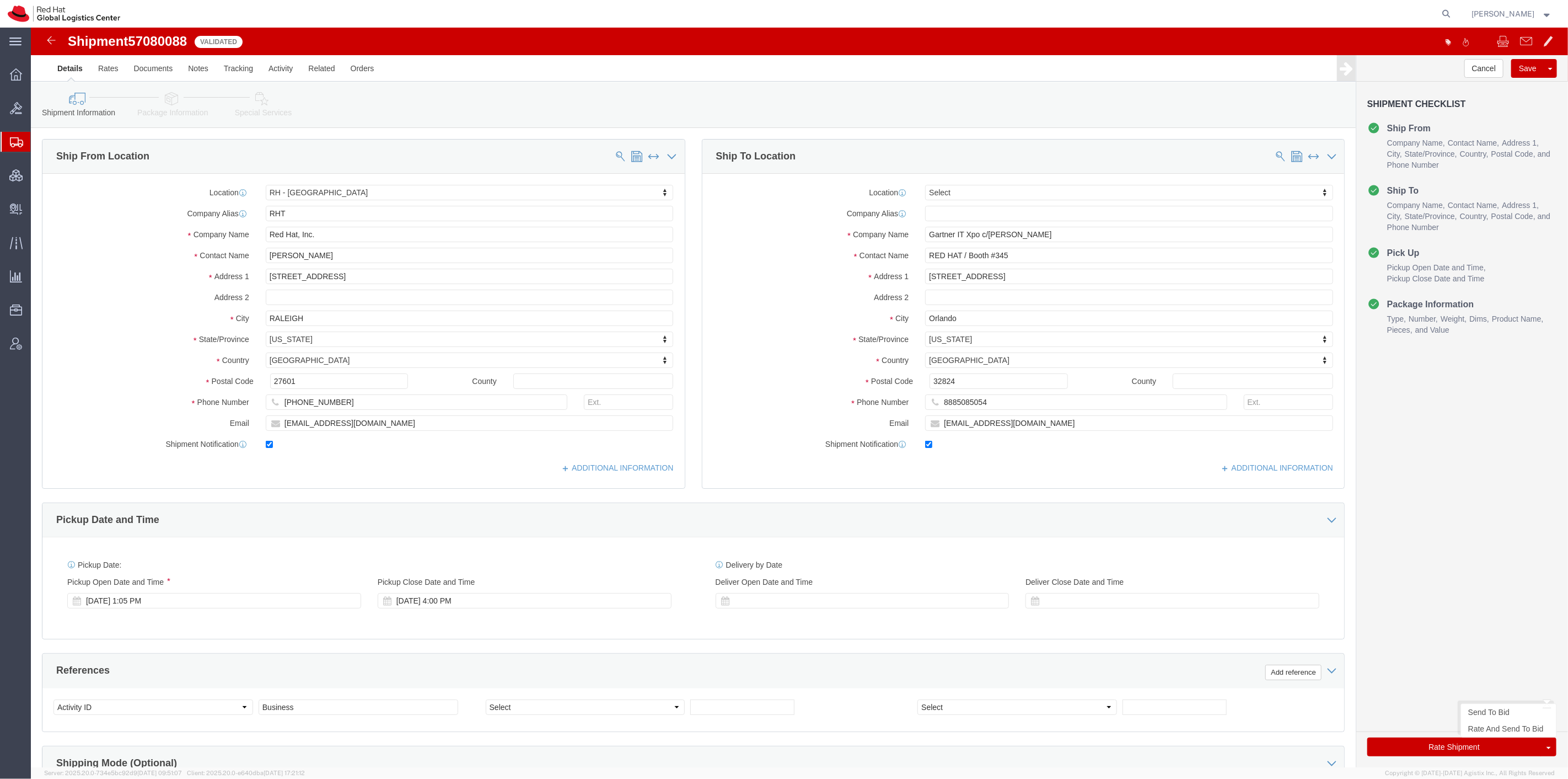
click button "Rate Shipment"
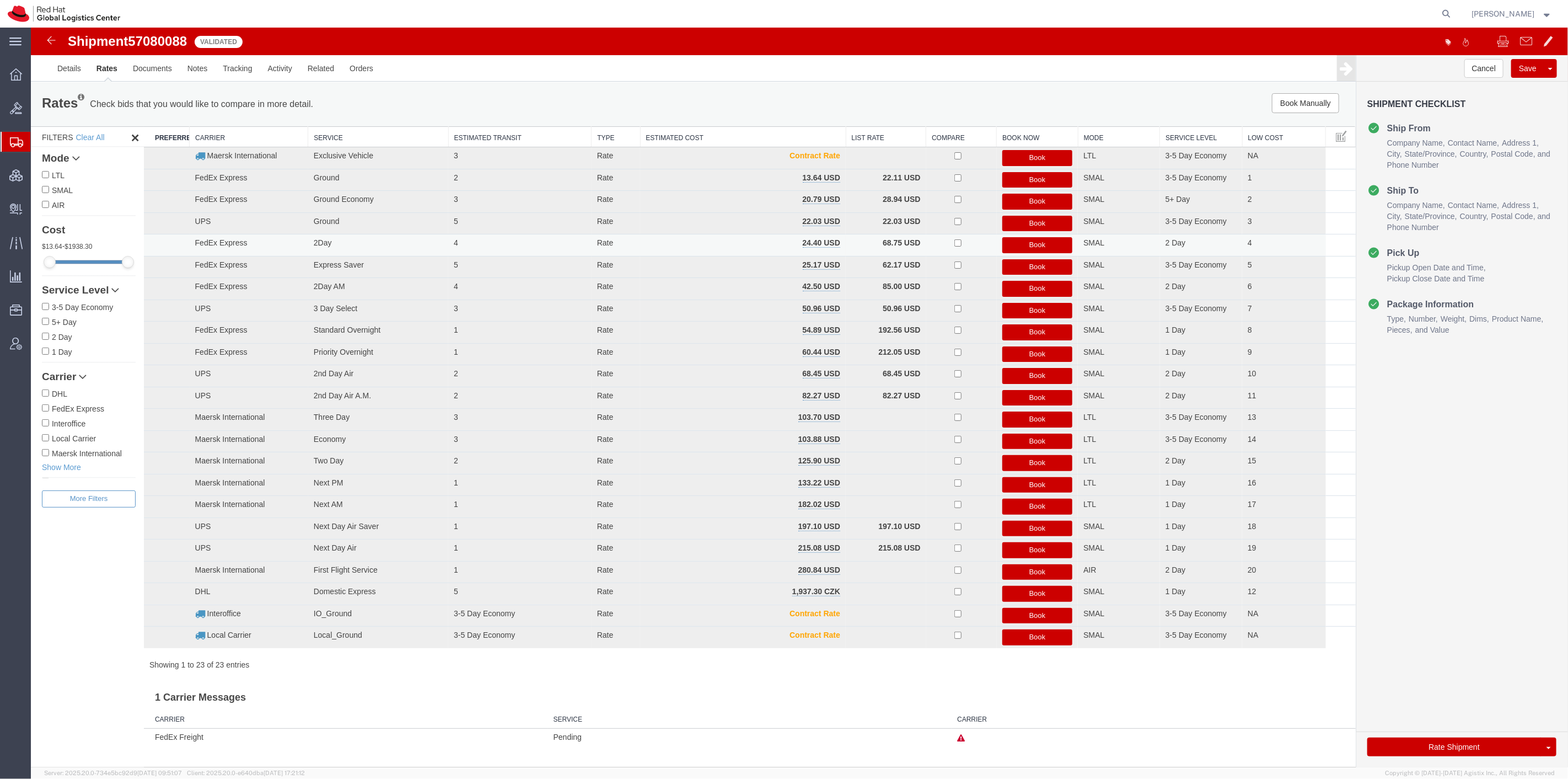
click at [1029, 244] on button "Book" at bounding box center [1037, 245] width 71 height 16
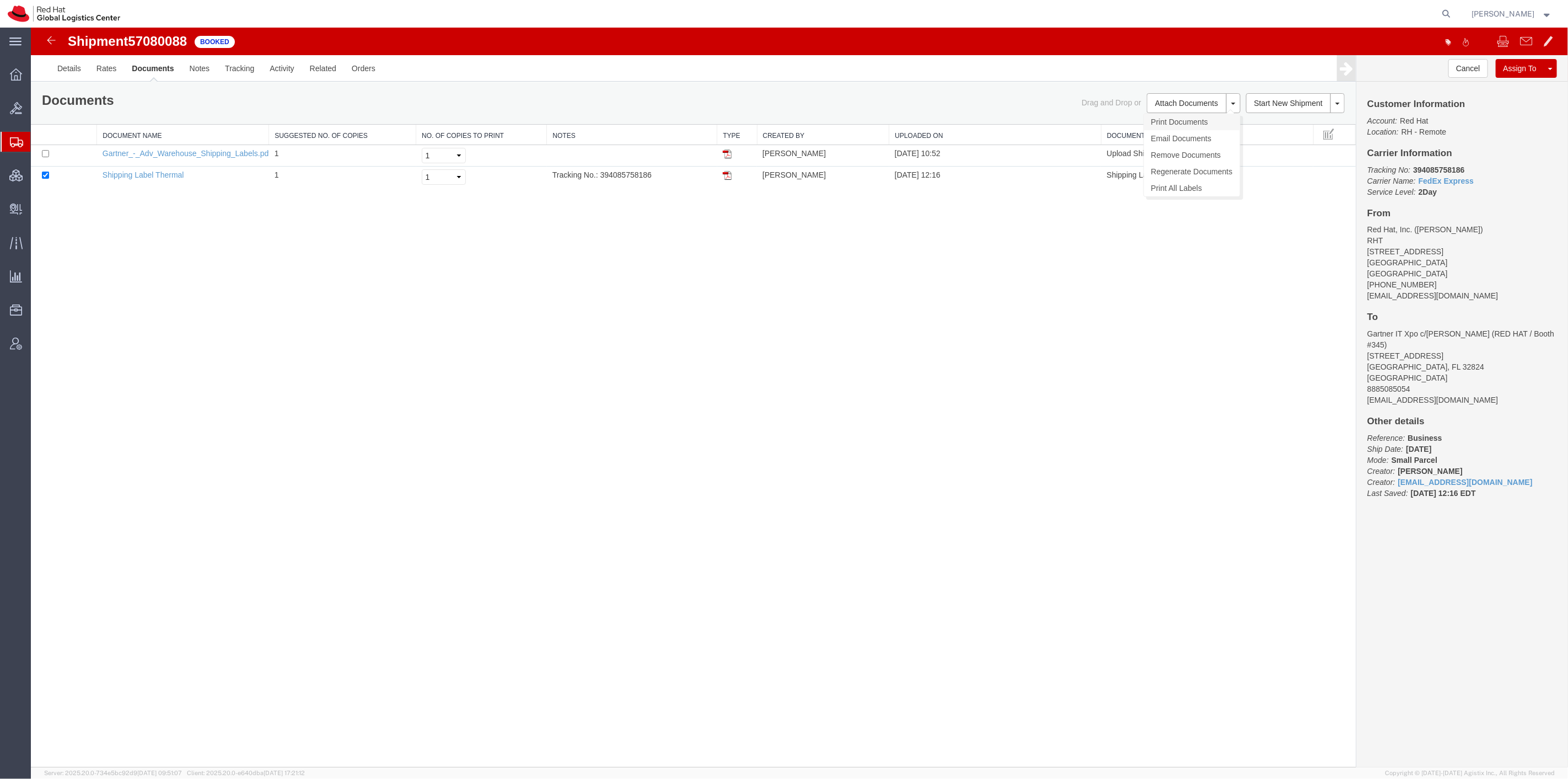
click at [1158, 120] on link "Print Documents" at bounding box center [1192, 122] width 96 height 16
click at [158, 149] on link "Gartner_-_Adv_Warehouse_Shipping_Labels.pdf" at bounding box center [186, 153] width 168 height 9
click at [50, 41] on img at bounding box center [51, 40] width 13 height 13
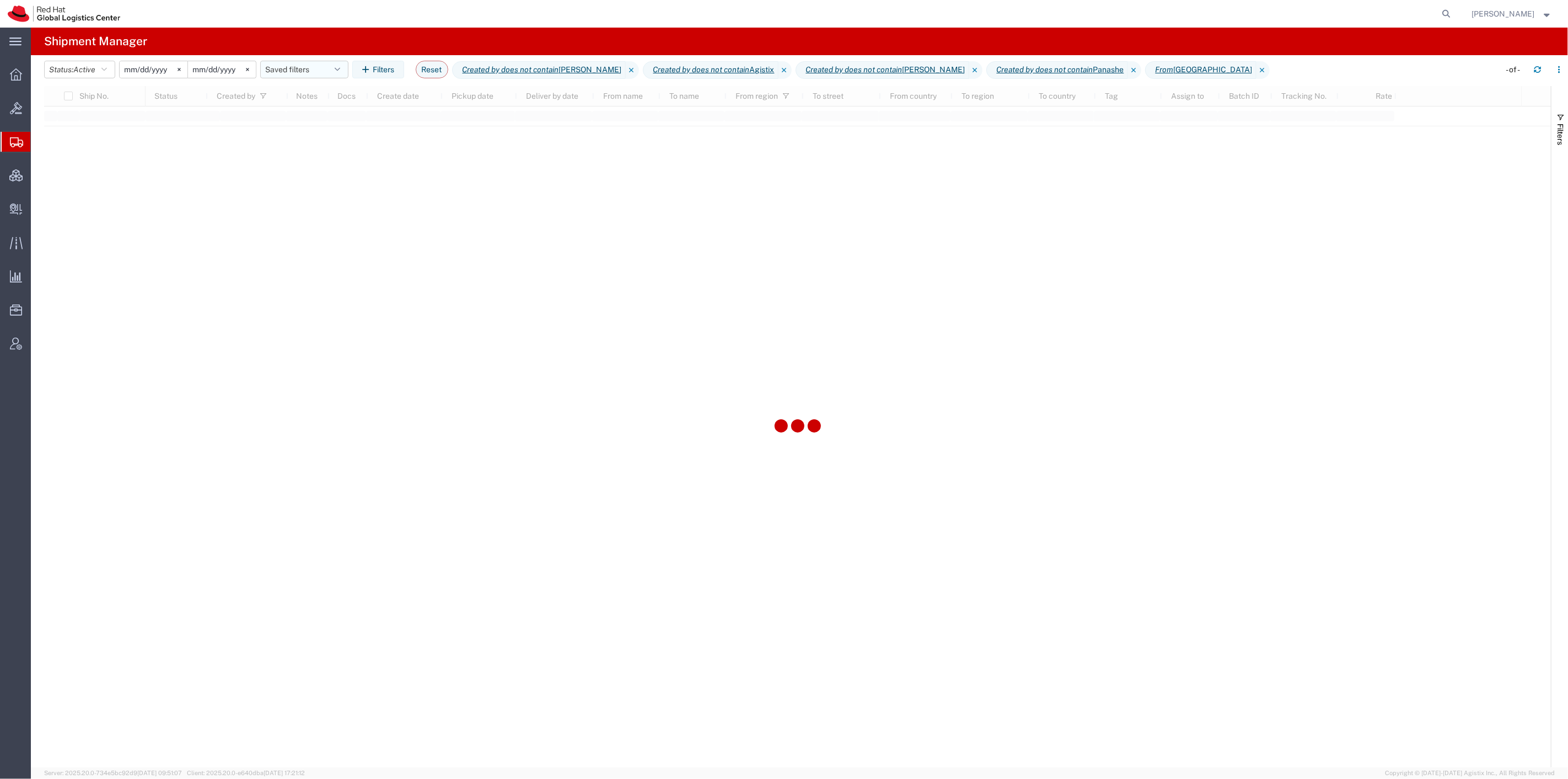
click at [324, 71] on button "Saved filters" at bounding box center [304, 69] width 88 height 18
click at [332, 136] on span "SR" at bounding box center [334, 138] width 144 height 21
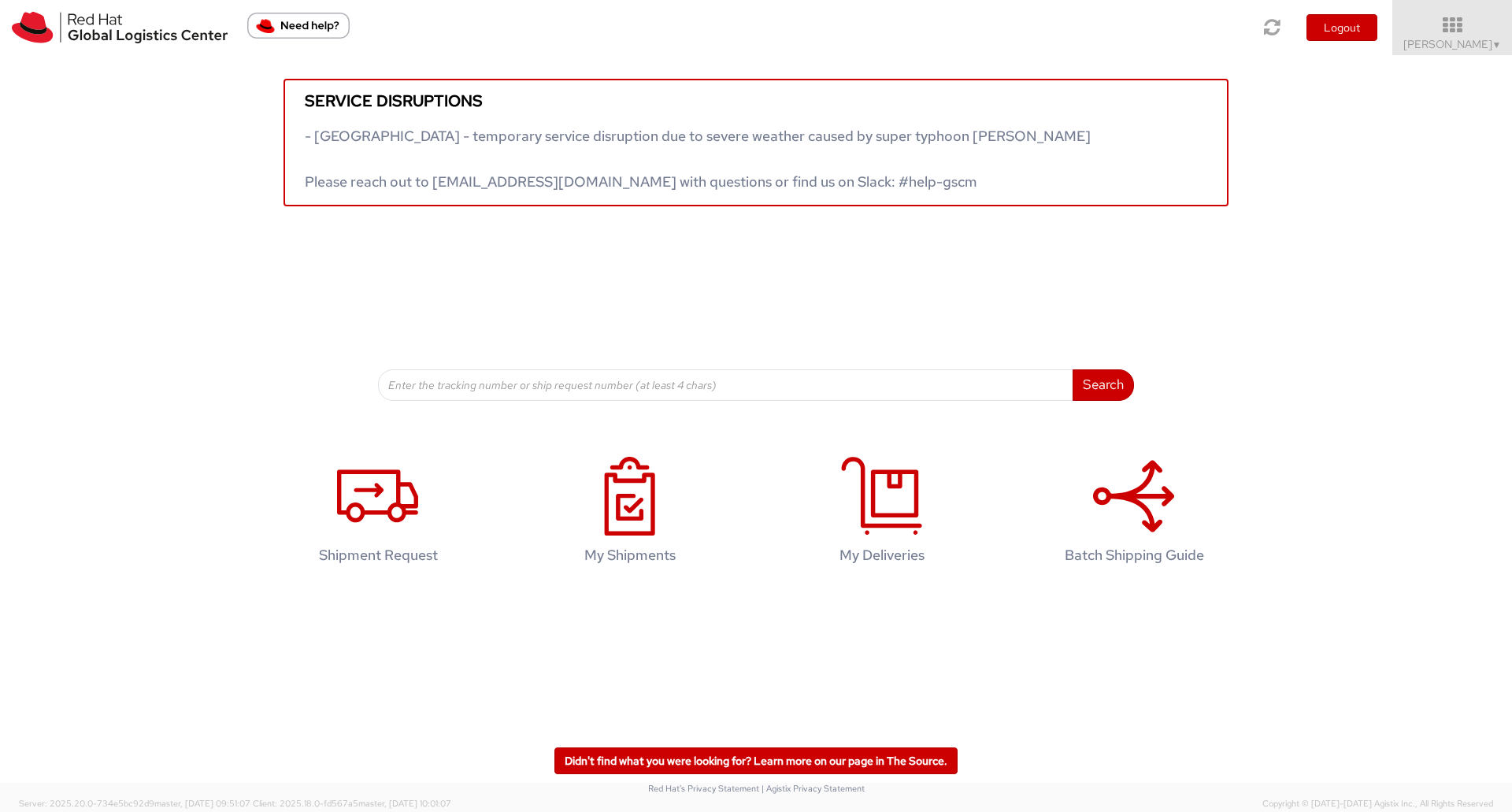
click at [1479, 28] on icon at bounding box center [1452, 25] width 120 height 19
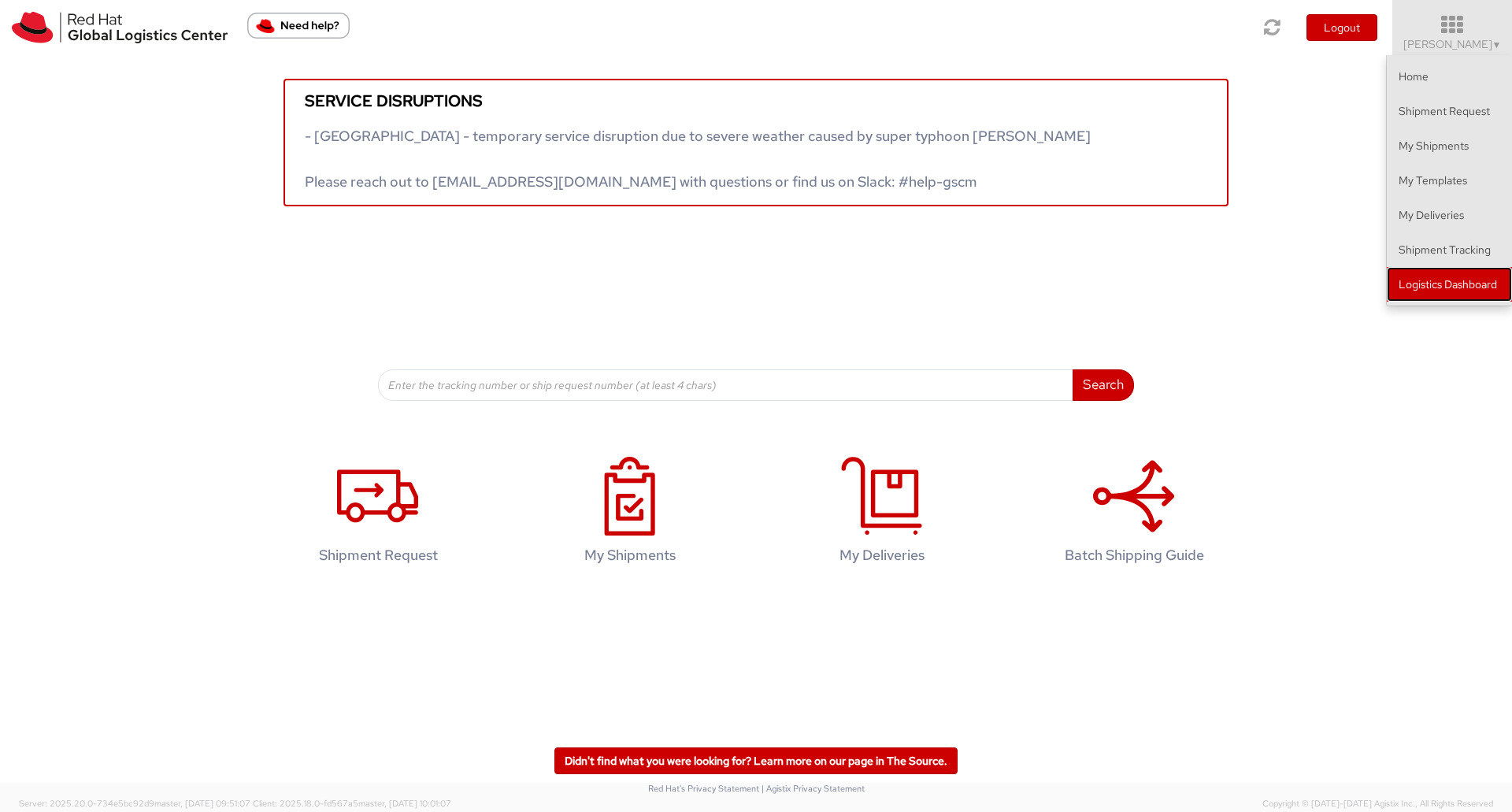
click at [1447, 276] on link "Logistics Dashboard" at bounding box center [1449, 284] width 125 height 35
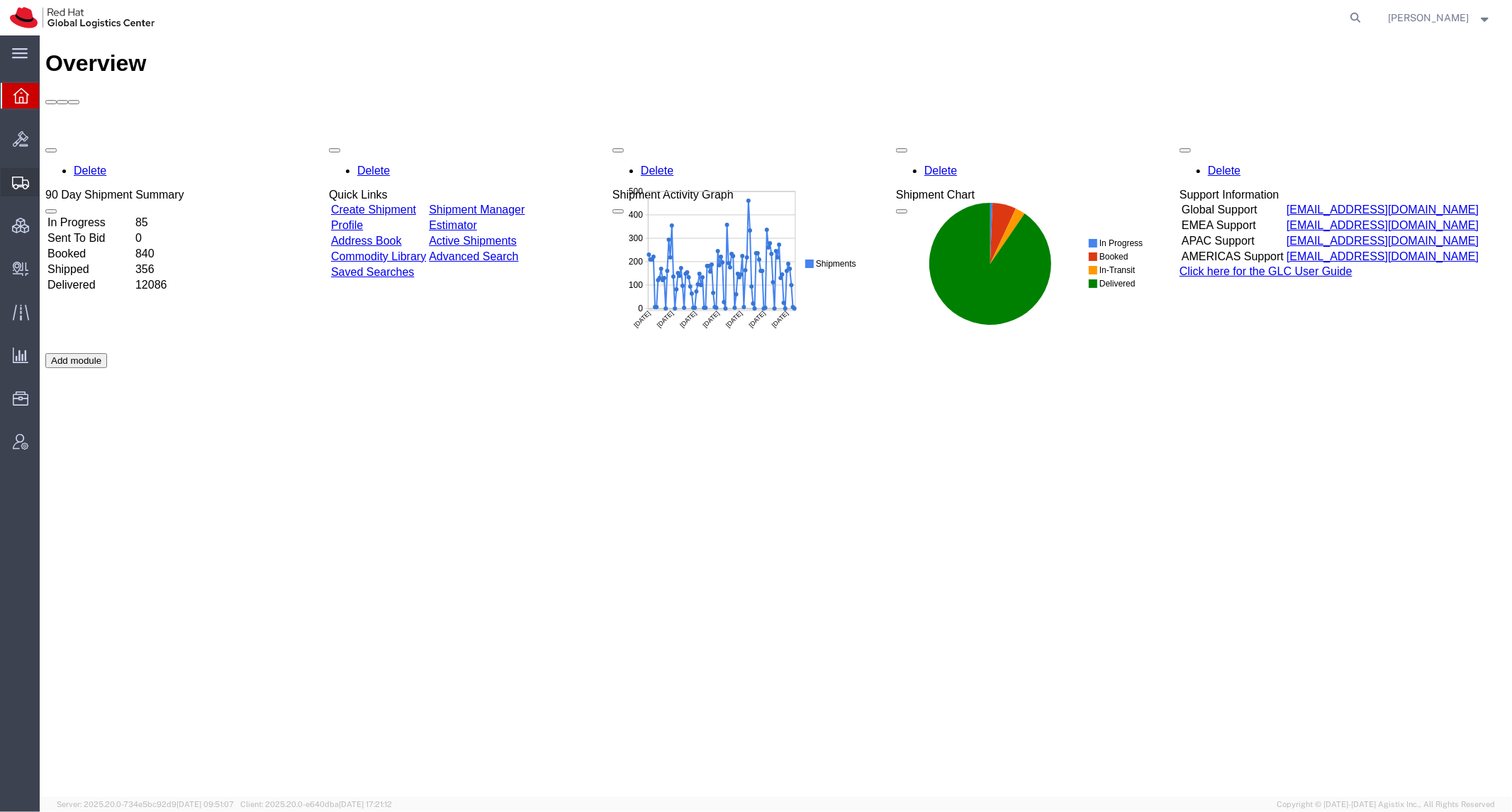
click at [0, 0] on span "Shipment Manager" at bounding box center [0, 0] width 0 height 0
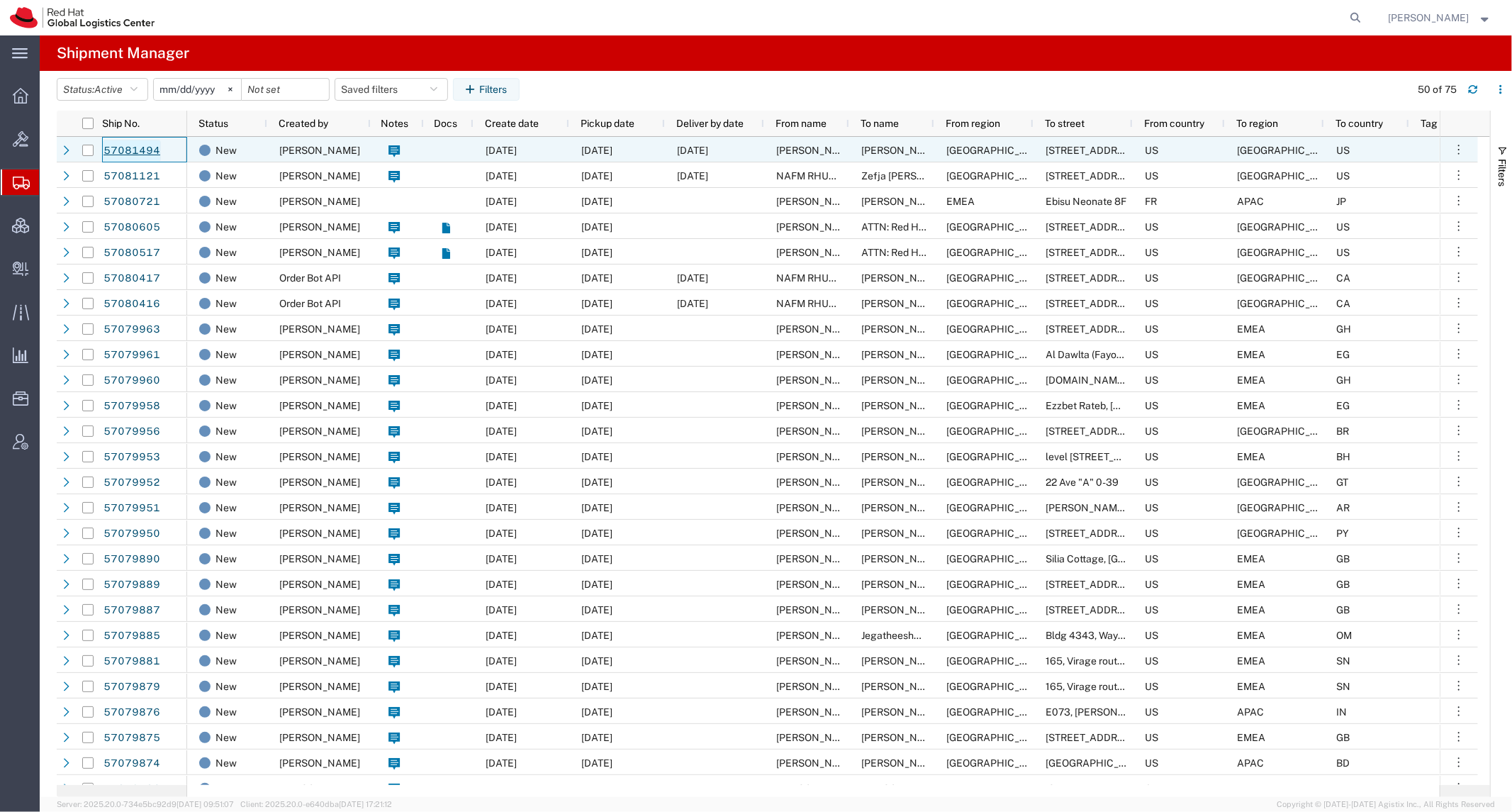
click at [143, 157] on link "57081494" at bounding box center [131, 150] width 58 height 23
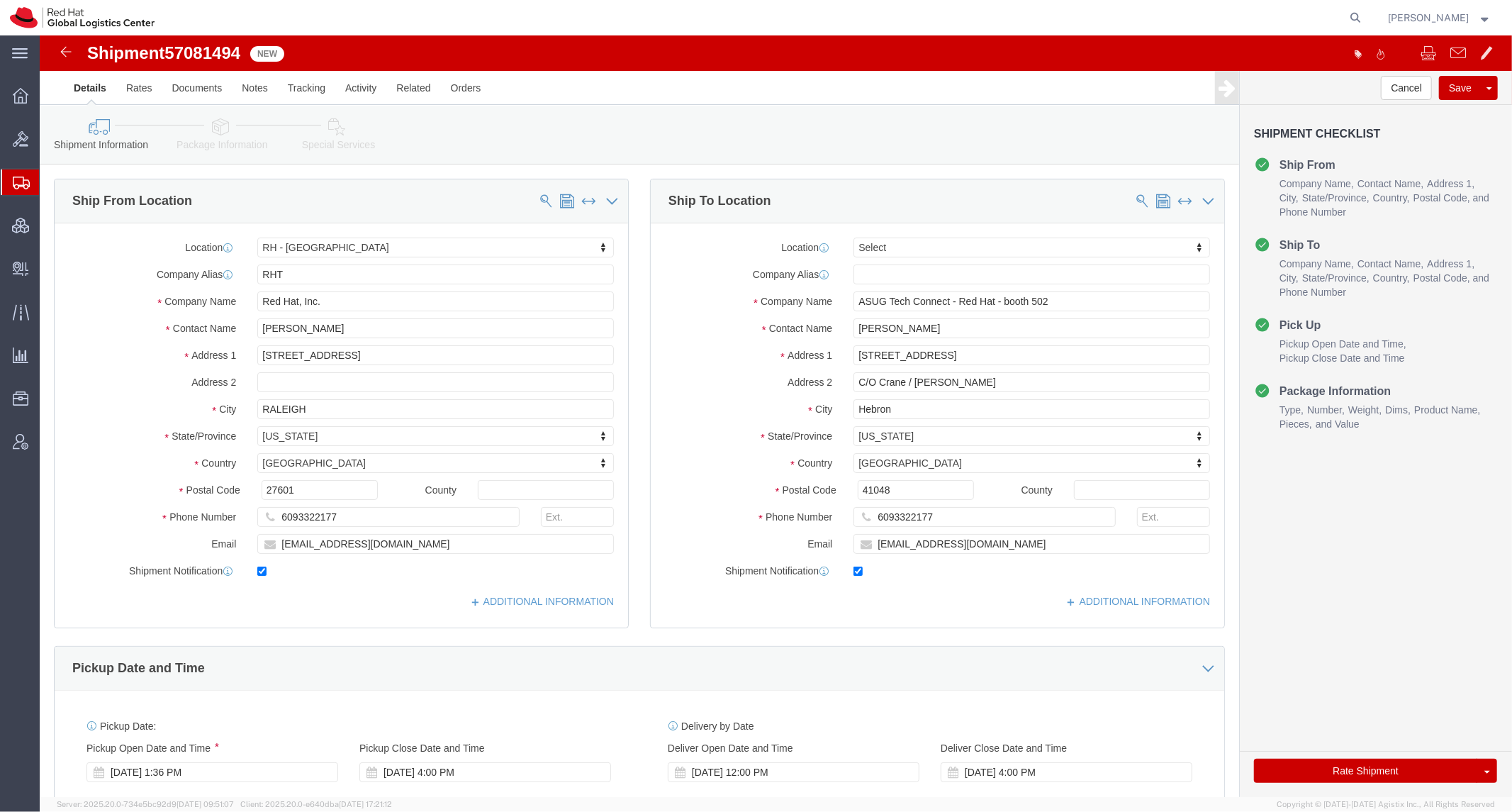
select select "38014"
select select
click link "Package Information"
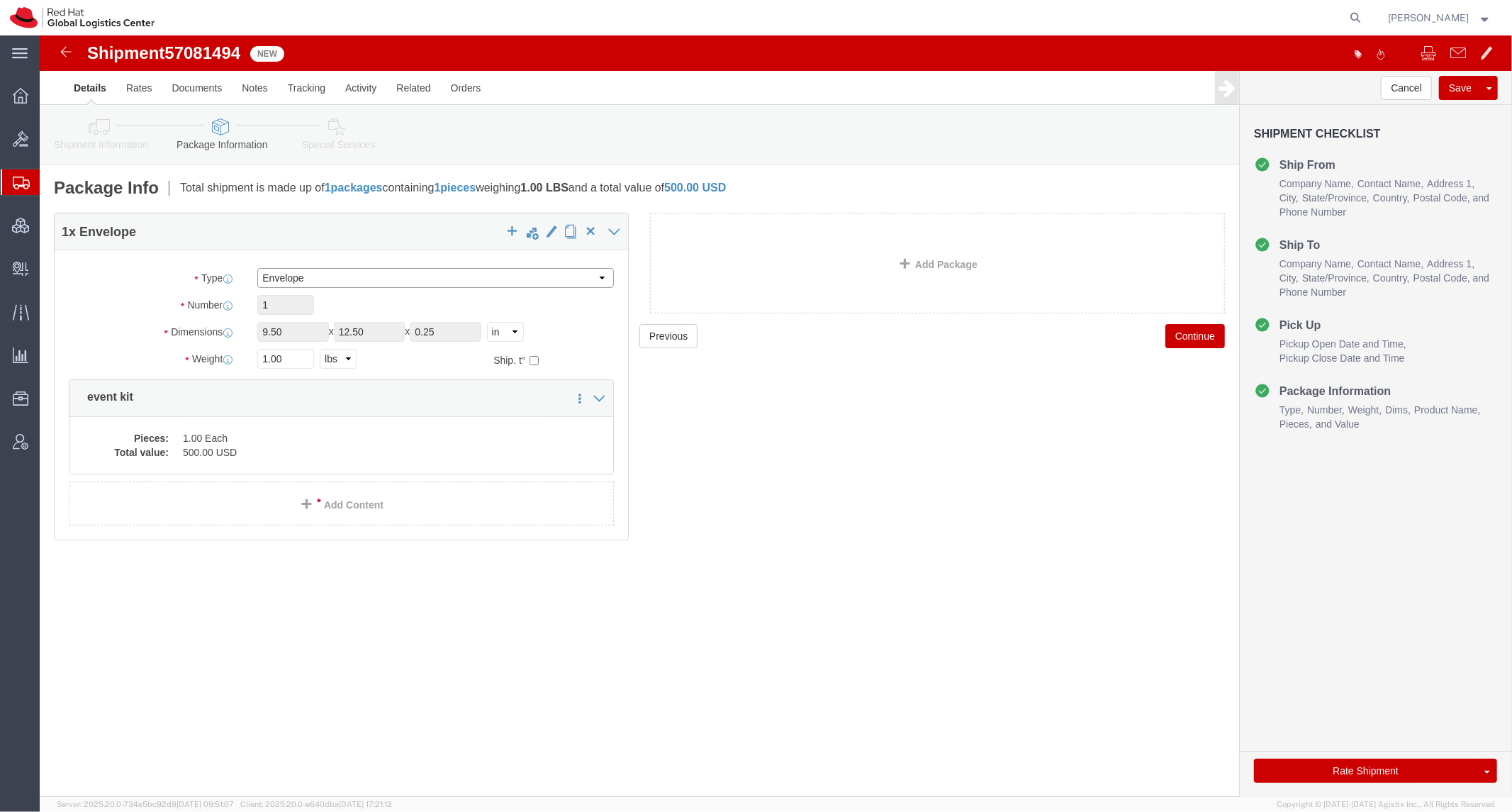
click select "Select Case(s) Crate(s) Envelope Large Box Medium Box PAK Skid(s) Small Box Sma…"
select select "YRPK"
click select "Select Case(s) Crate(s) Envelope Large Box Medium Box PAK Skid(s) Small Box Sma…"
click input "9.50"
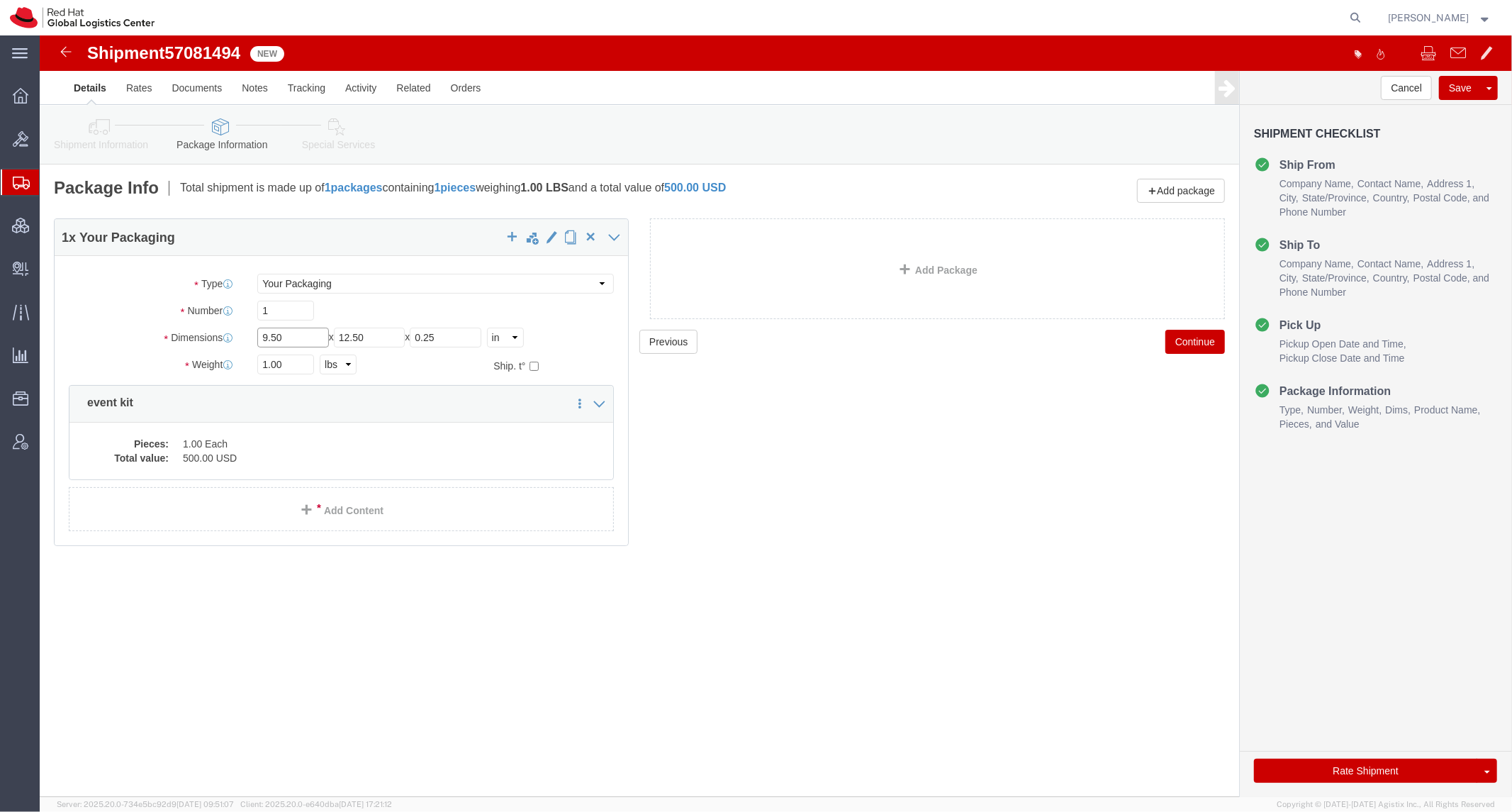
click input "9.50"
type input "16"
type input "12"
type input "8"
type input "16"
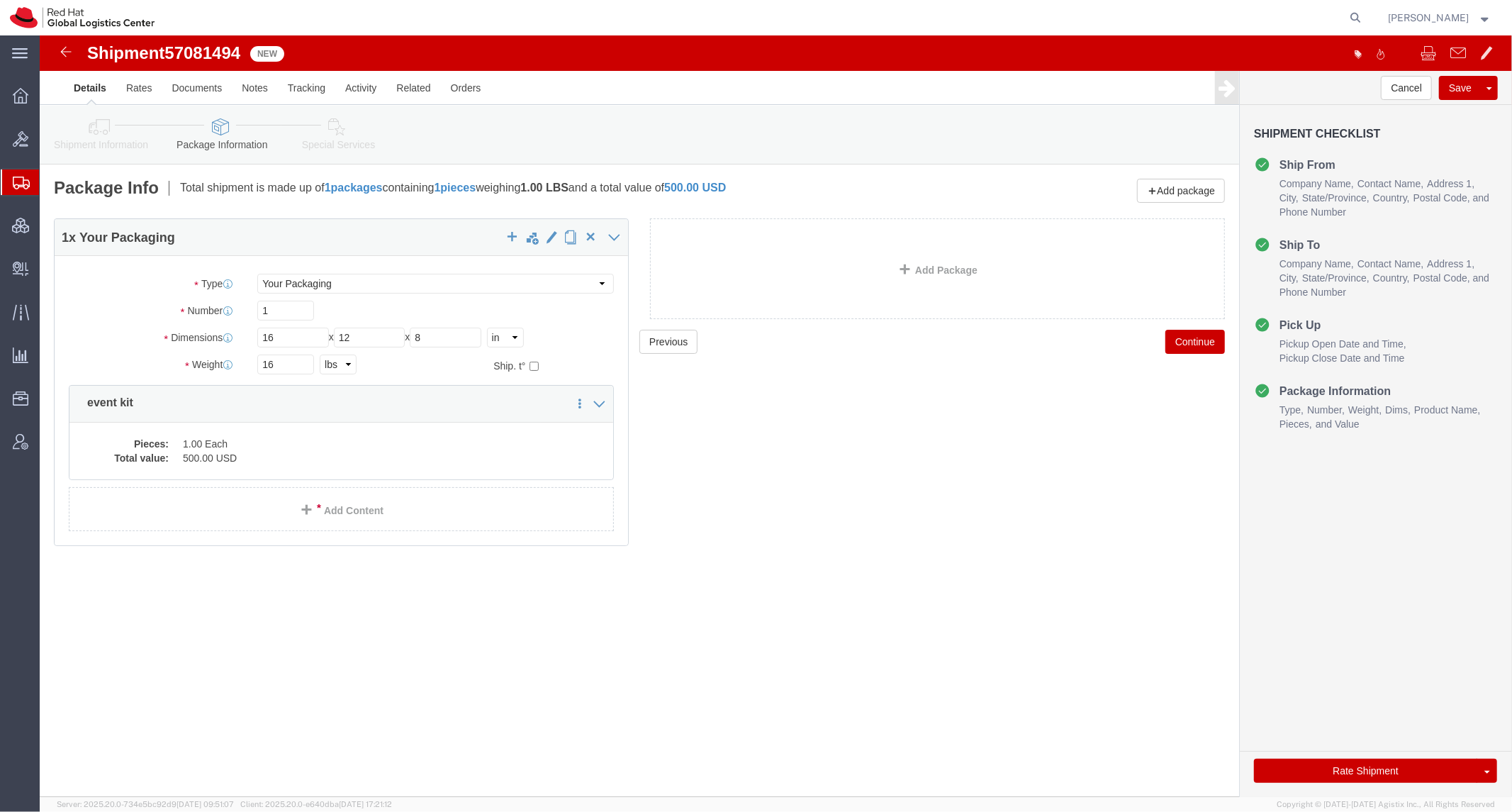
click link "Special Services"
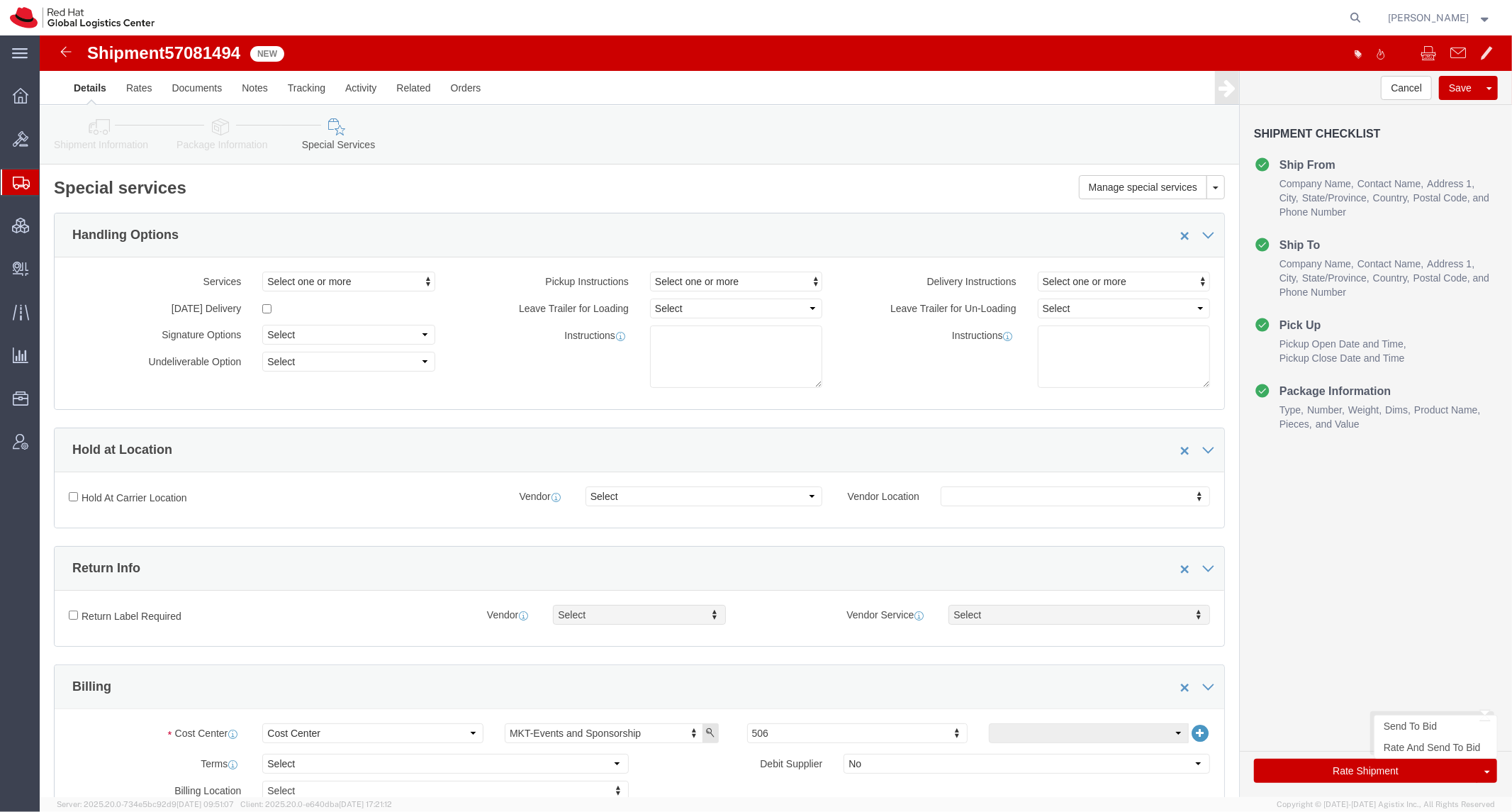
click button "Rate Shipment"
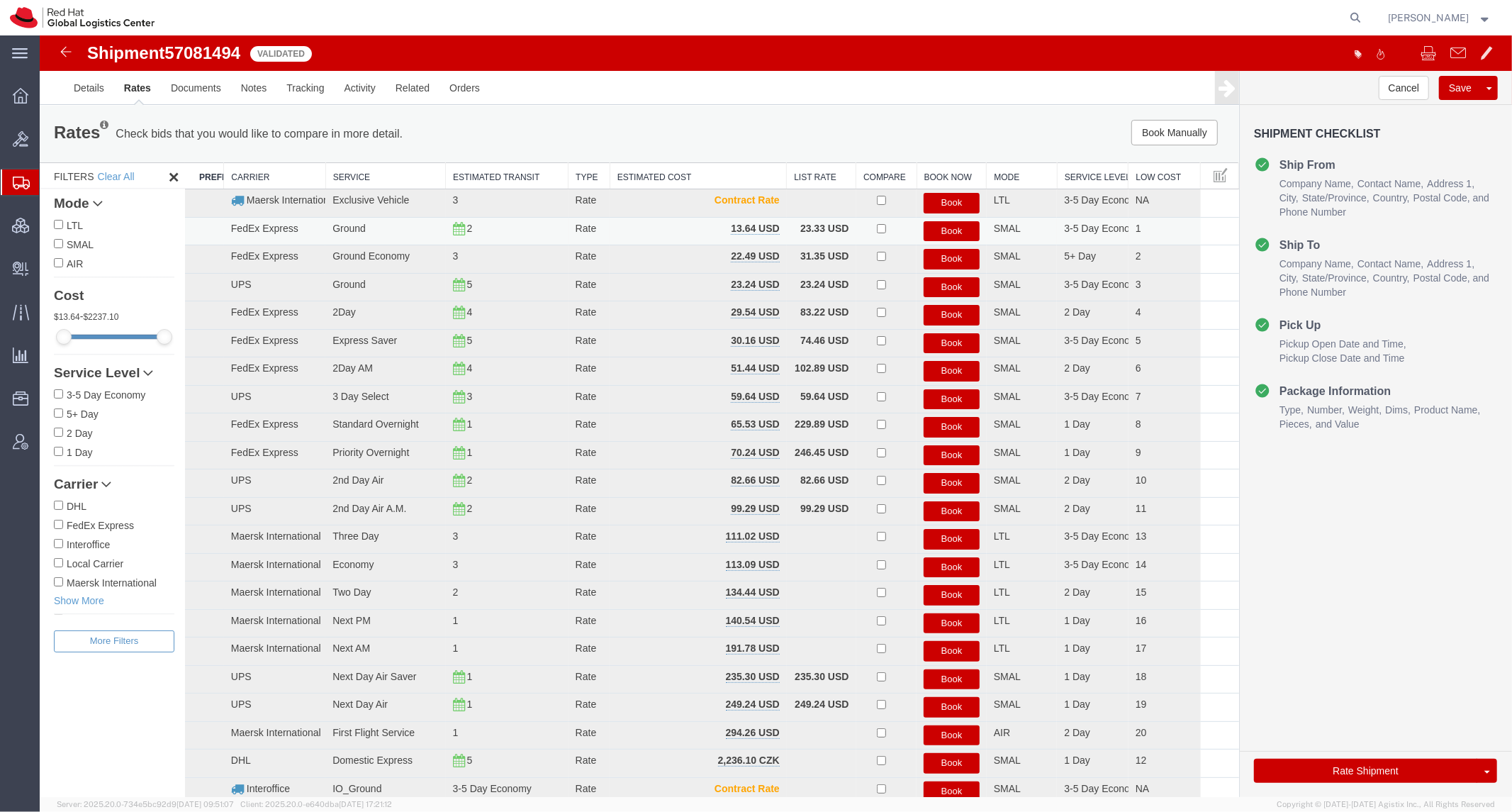
click at [941, 231] on button "Book" at bounding box center [951, 231] width 56 height 20
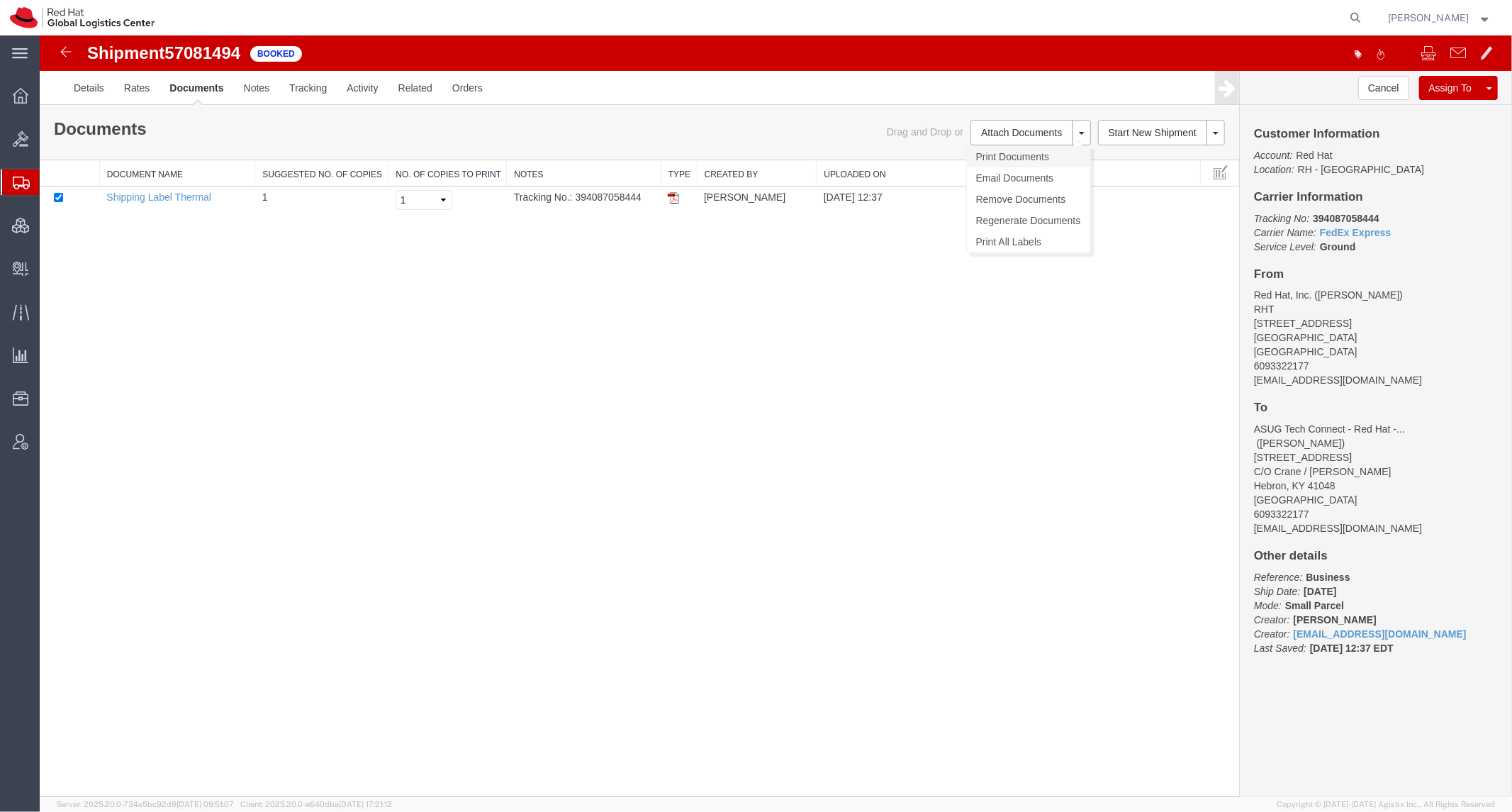
click at [1003, 148] on link "Print Documents" at bounding box center [1028, 156] width 124 height 21
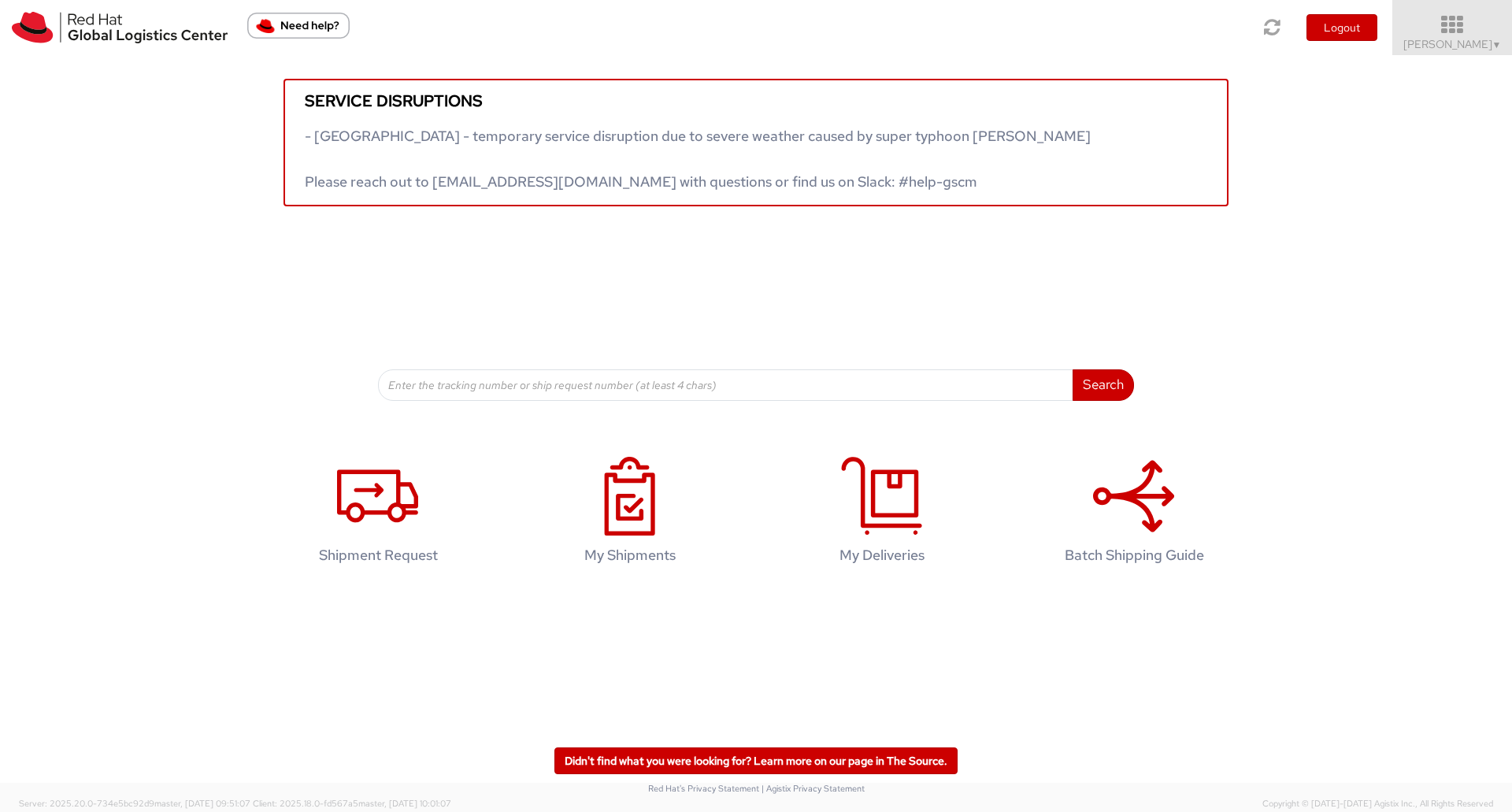
click at [1468, 24] on icon at bounding box center [1452, 24] width 138 height 22
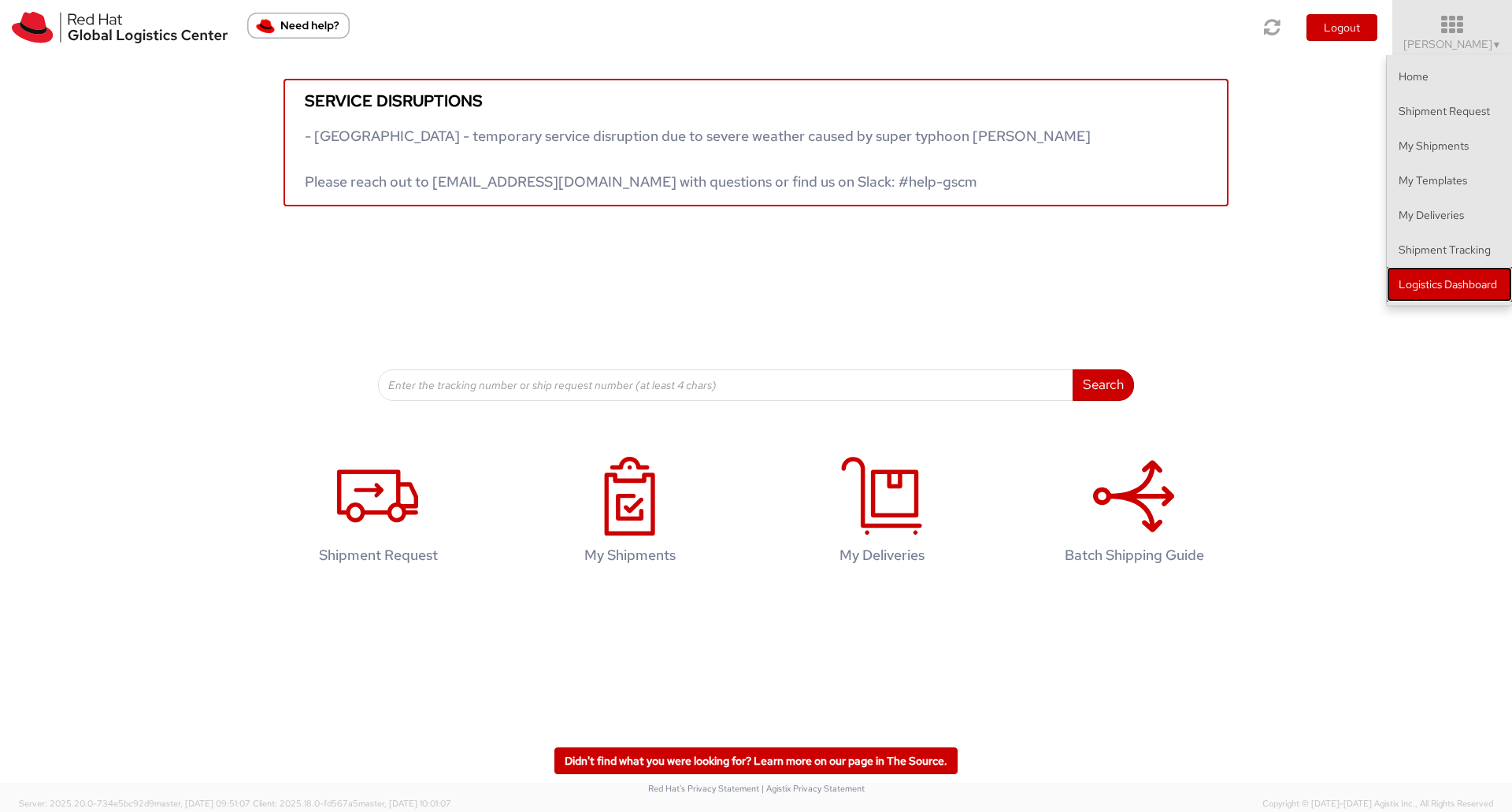
click at [1412, 284] on link "Logistics Dashboard" at bounding box center [1449, 284] width 125 height 35
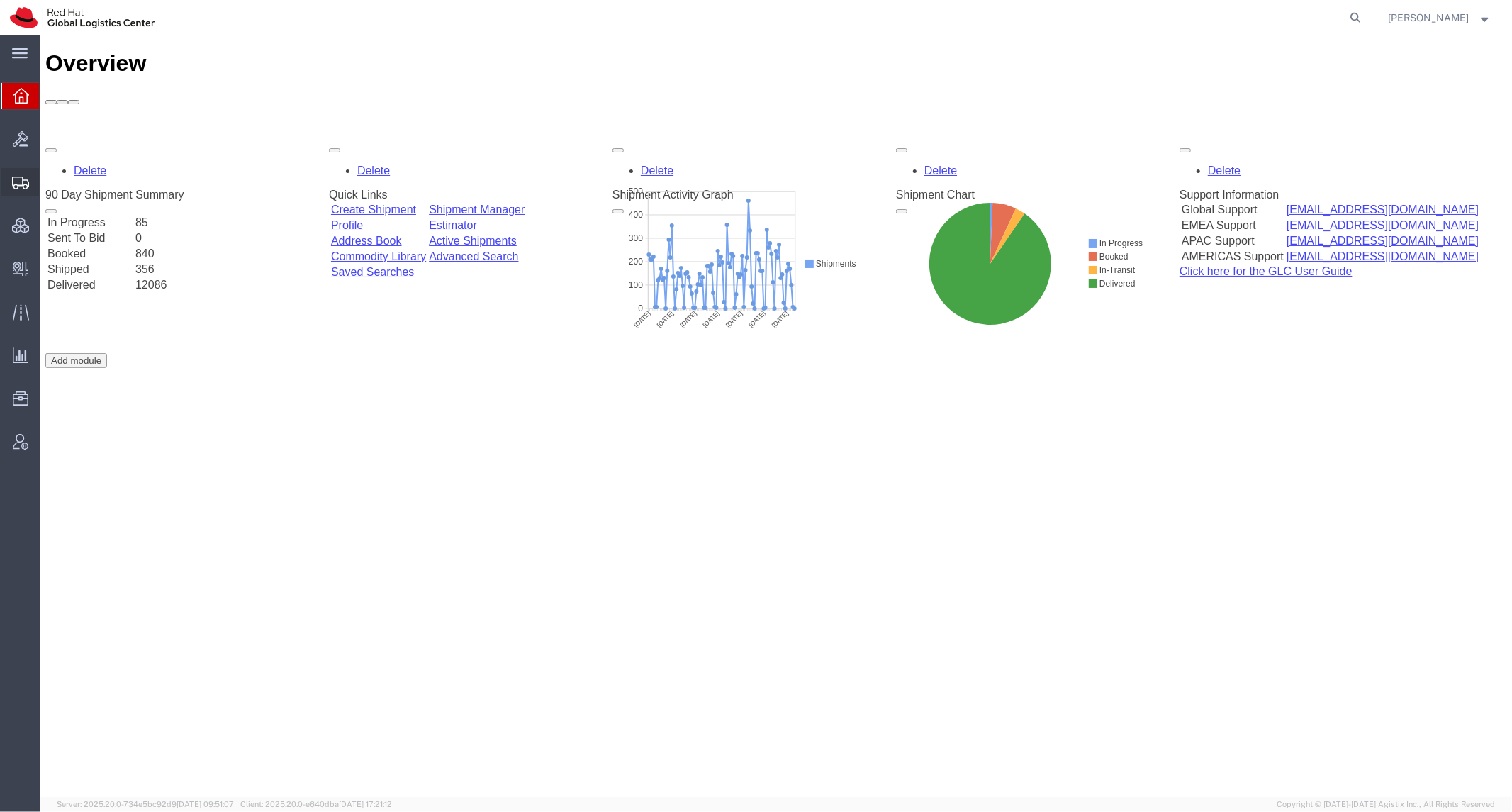
click at [0, 0] on span "Shipment Manager" at bounding box center [0, 0] width 0 height 0
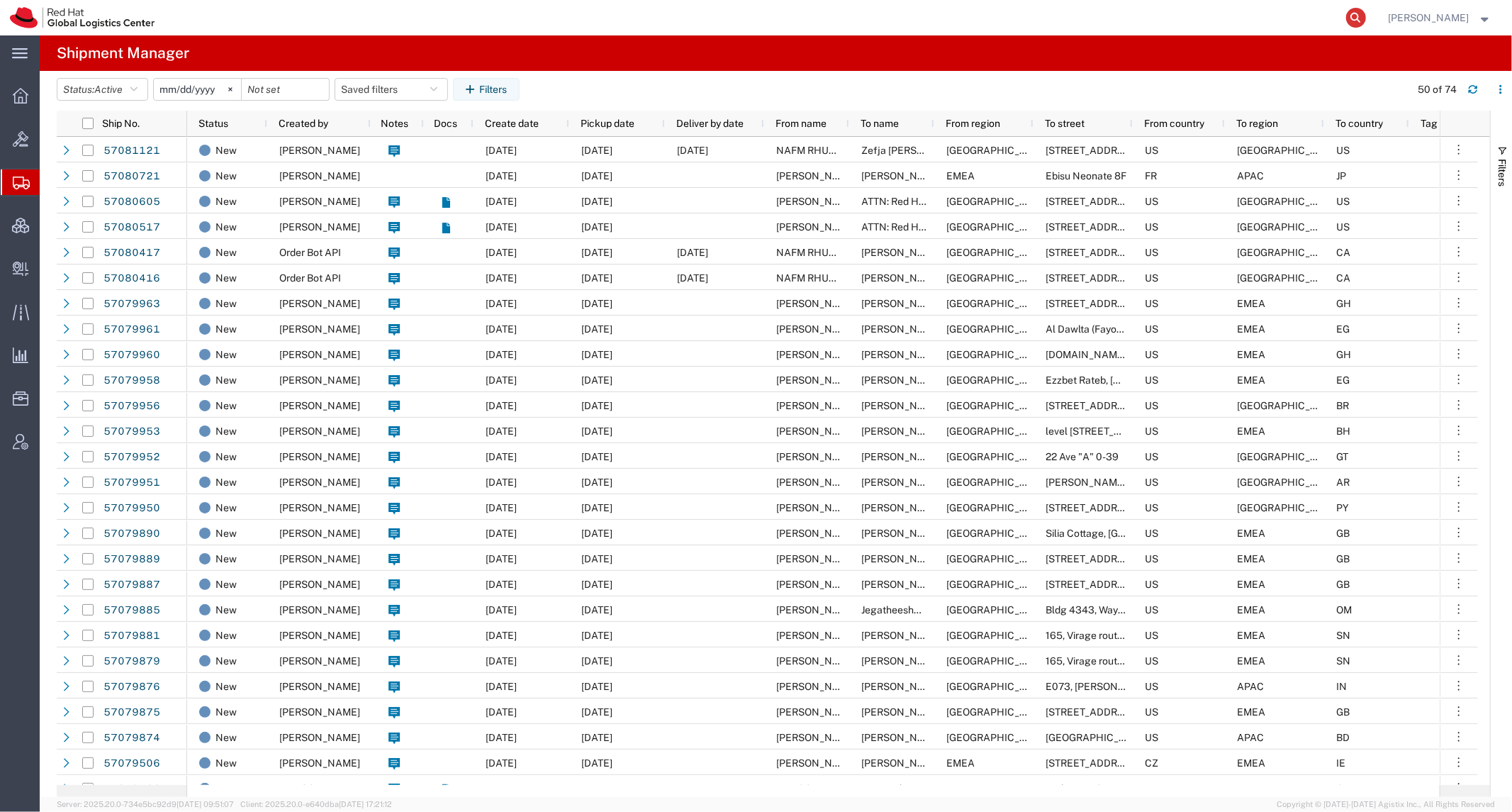
click at [1366, 19] on icon at bounding box center [1355, 17] width 20 height 20
paste input "57081494"
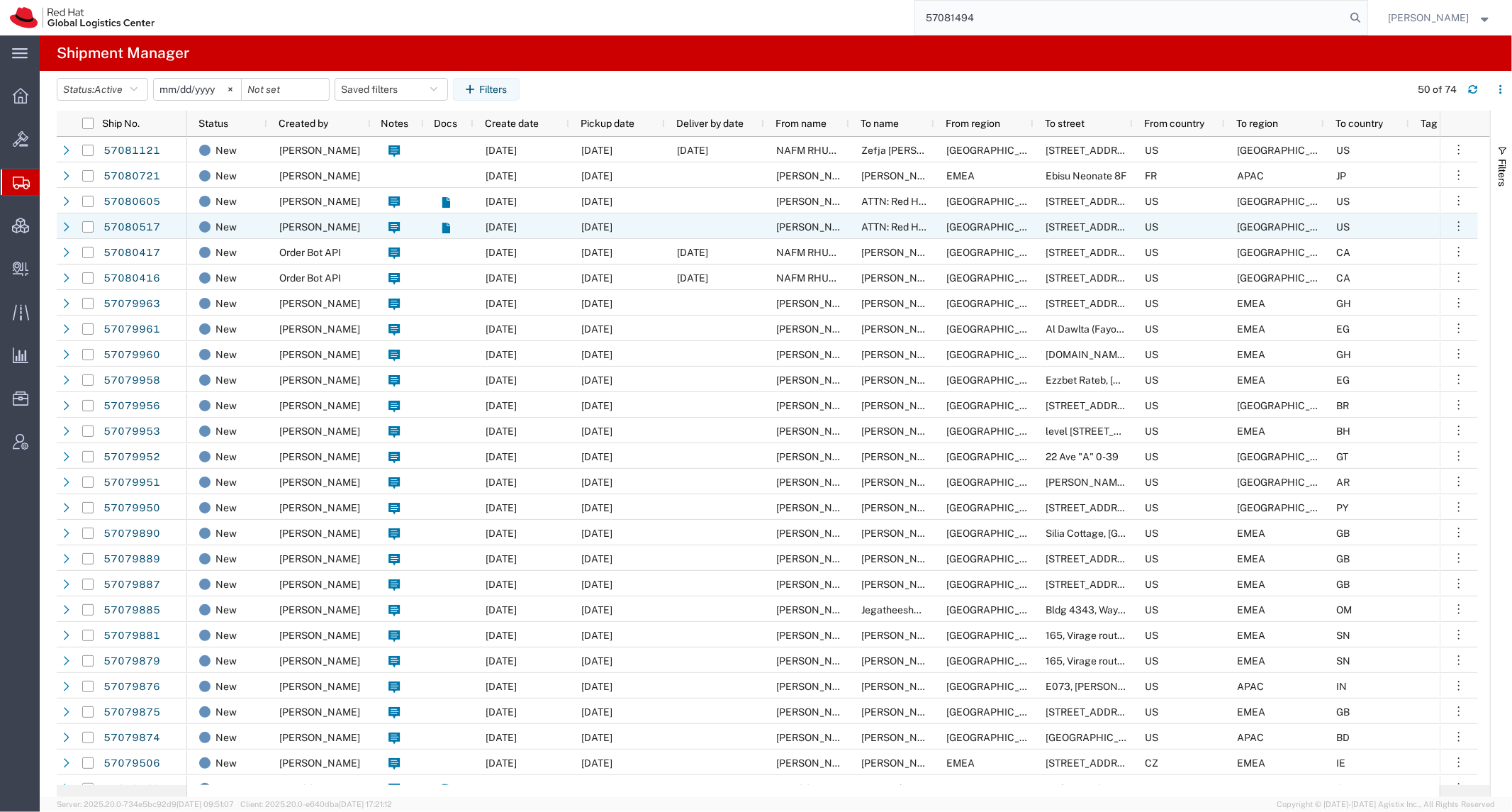
type input "57081494"
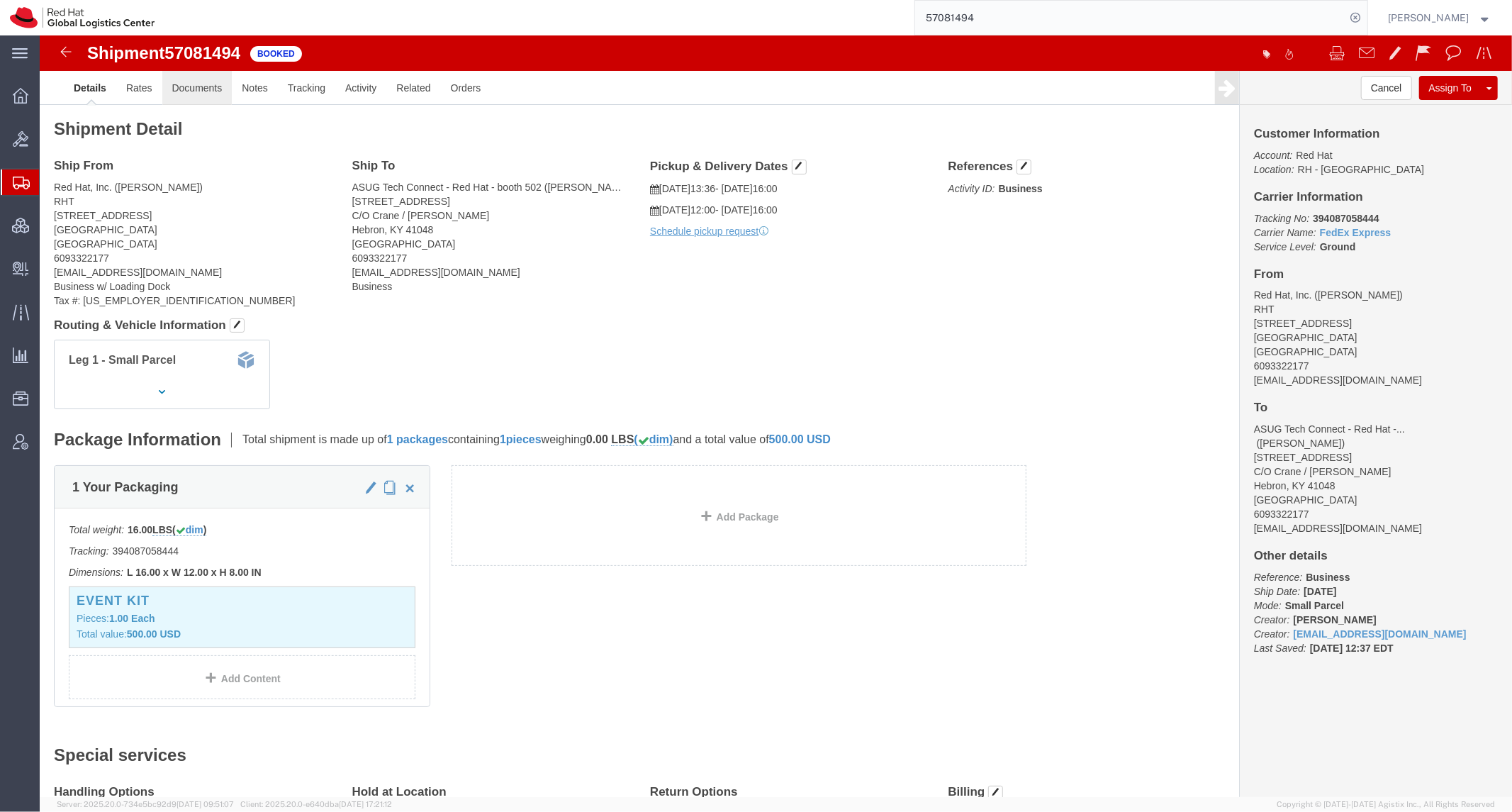
click link "Documents"
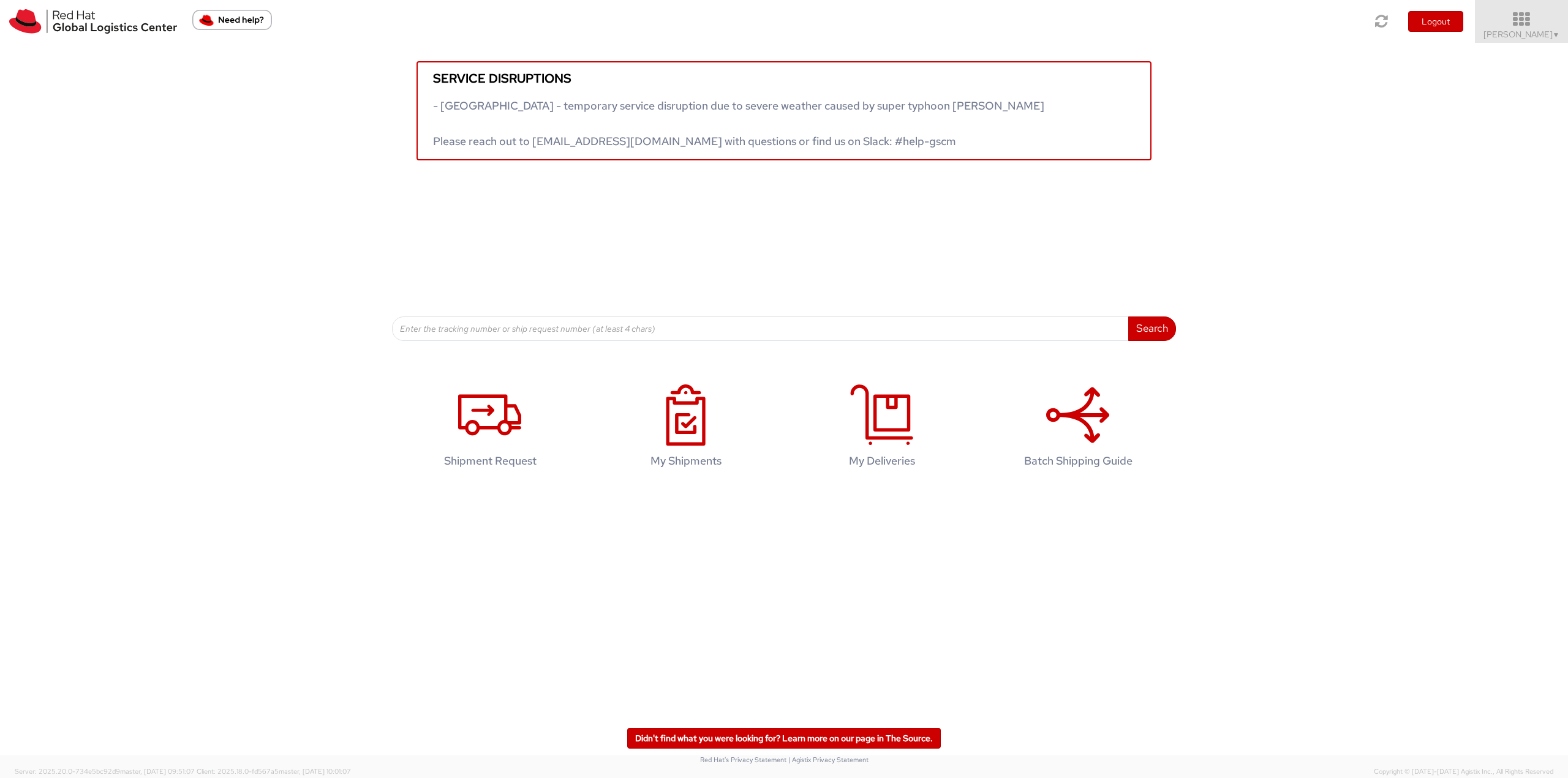
click at [1175, 11] on icon at bounding box center [1521, 19] width 108 height 17
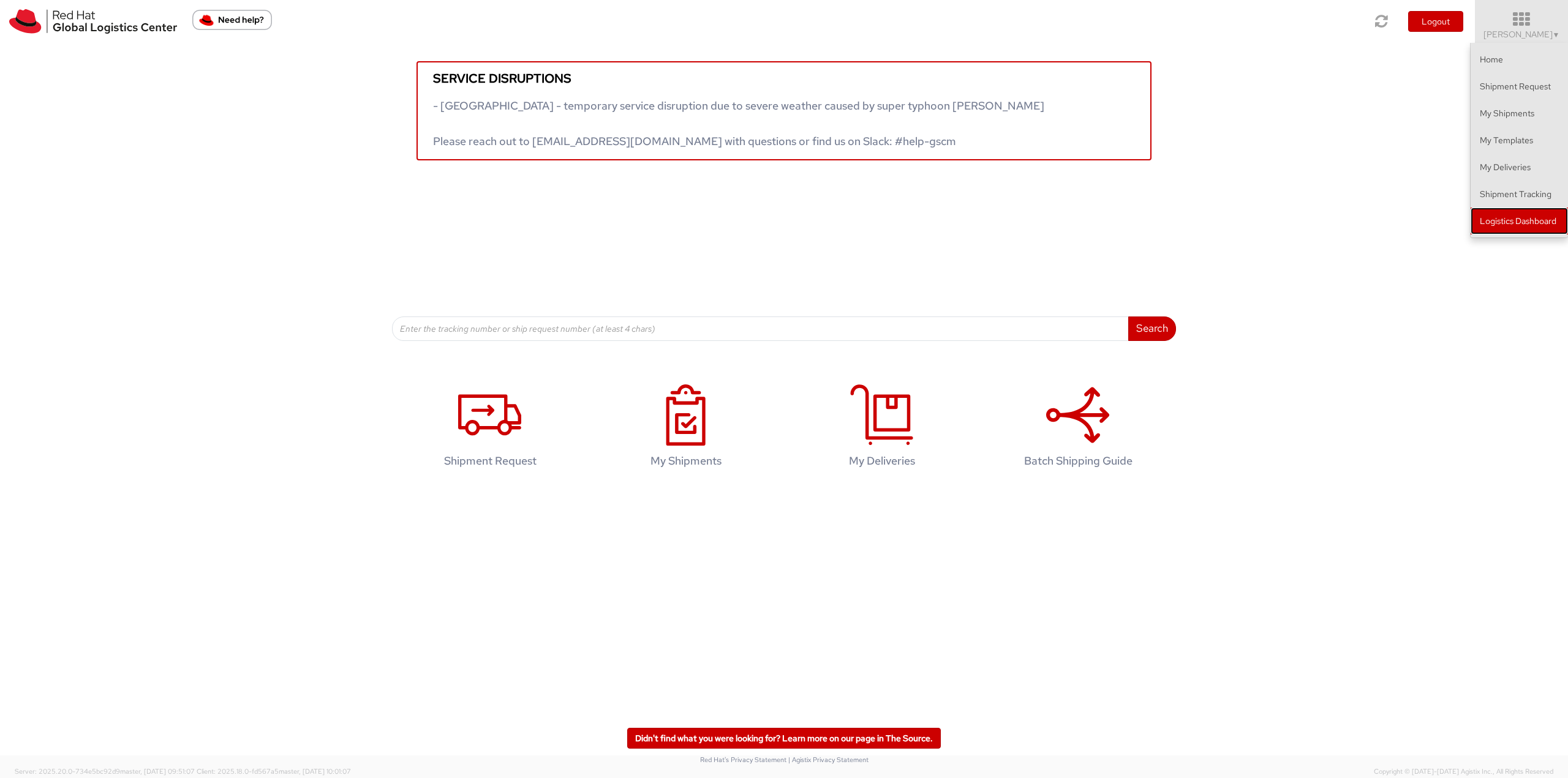
click at [1175, 214] on link "Logistics Dashboard" at bounding box center [1519, 221] width 97 height 27
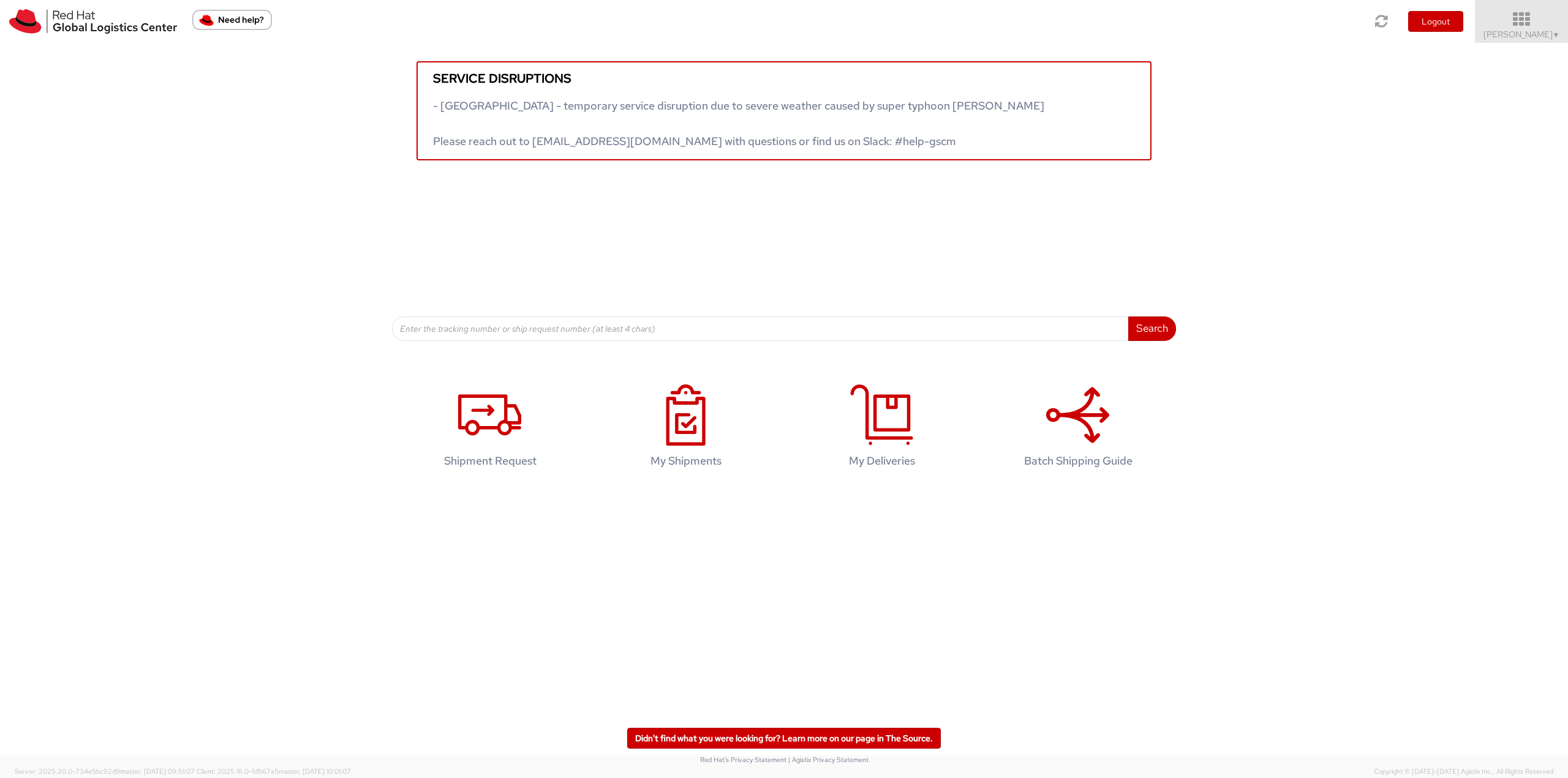
click at [1175, 18] on icon at bounding box center [1521, 19] width 108 height 17
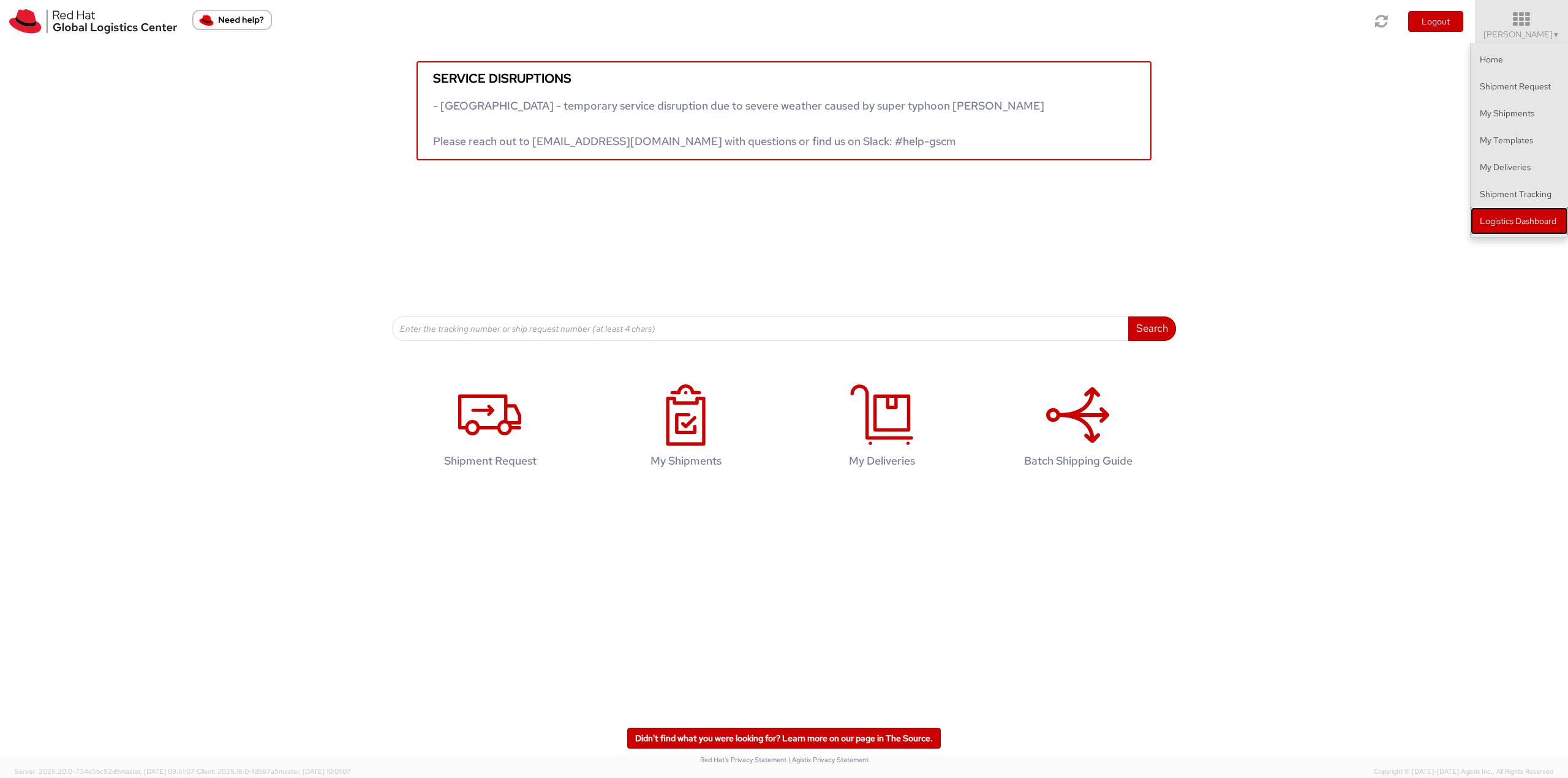
click at [1175, 214] on link "Logistics Dashboard" at bounding box center [1519, 221] width 97 height 27
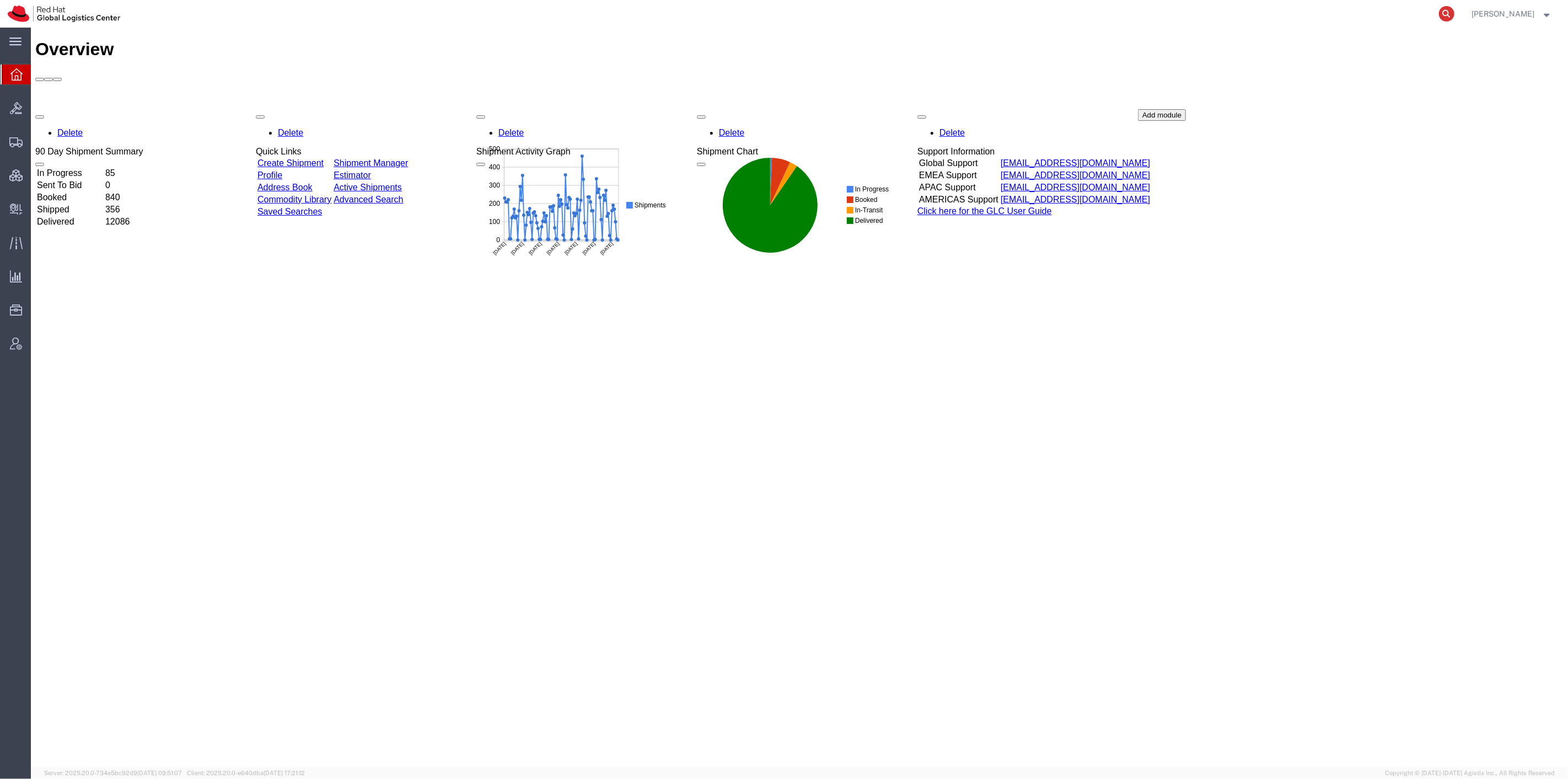
click at [1454, 18] on icon at bounding box center [1446, 13] width 15 height 15
type input "801387982"
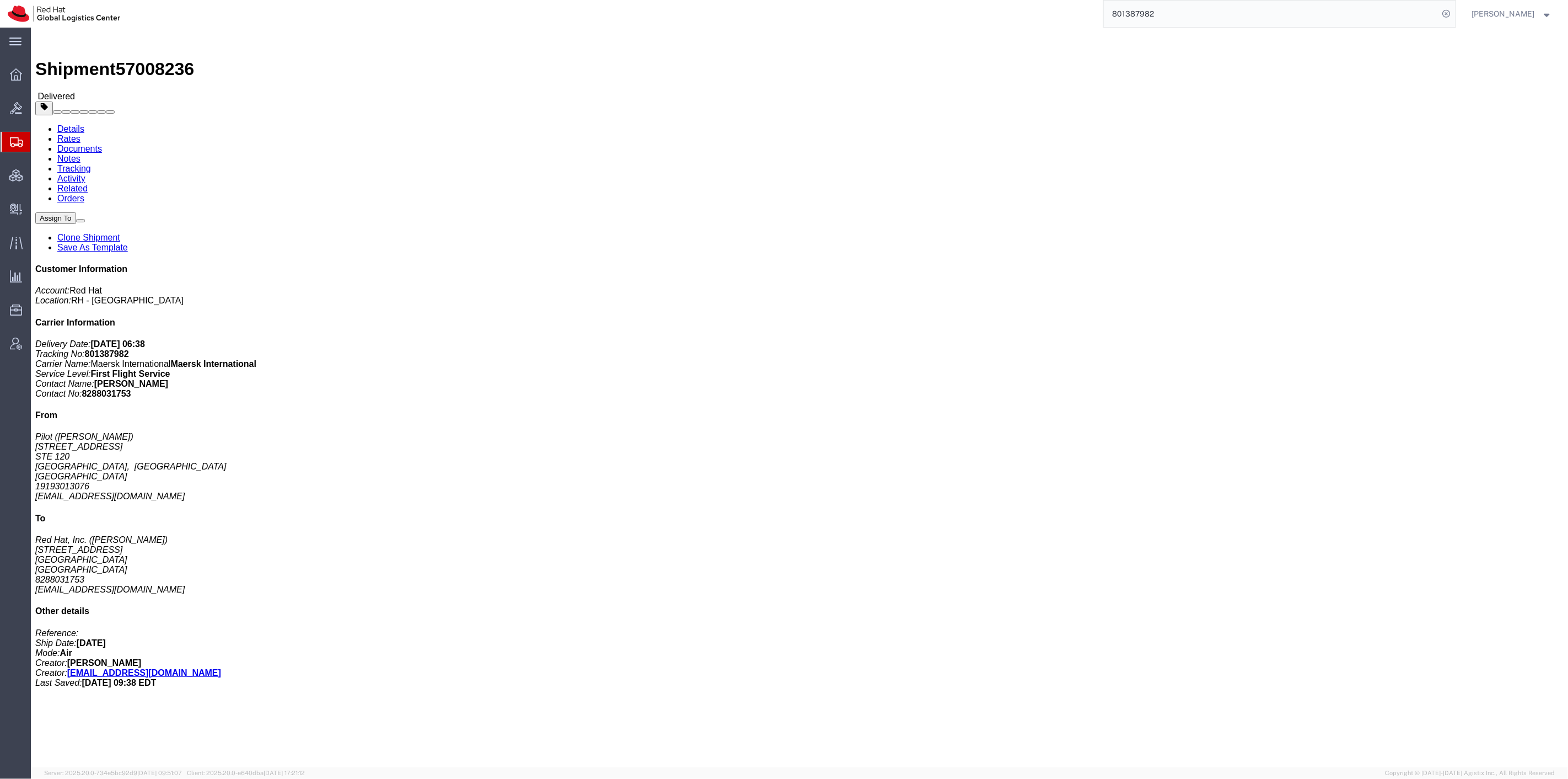
click span "button"
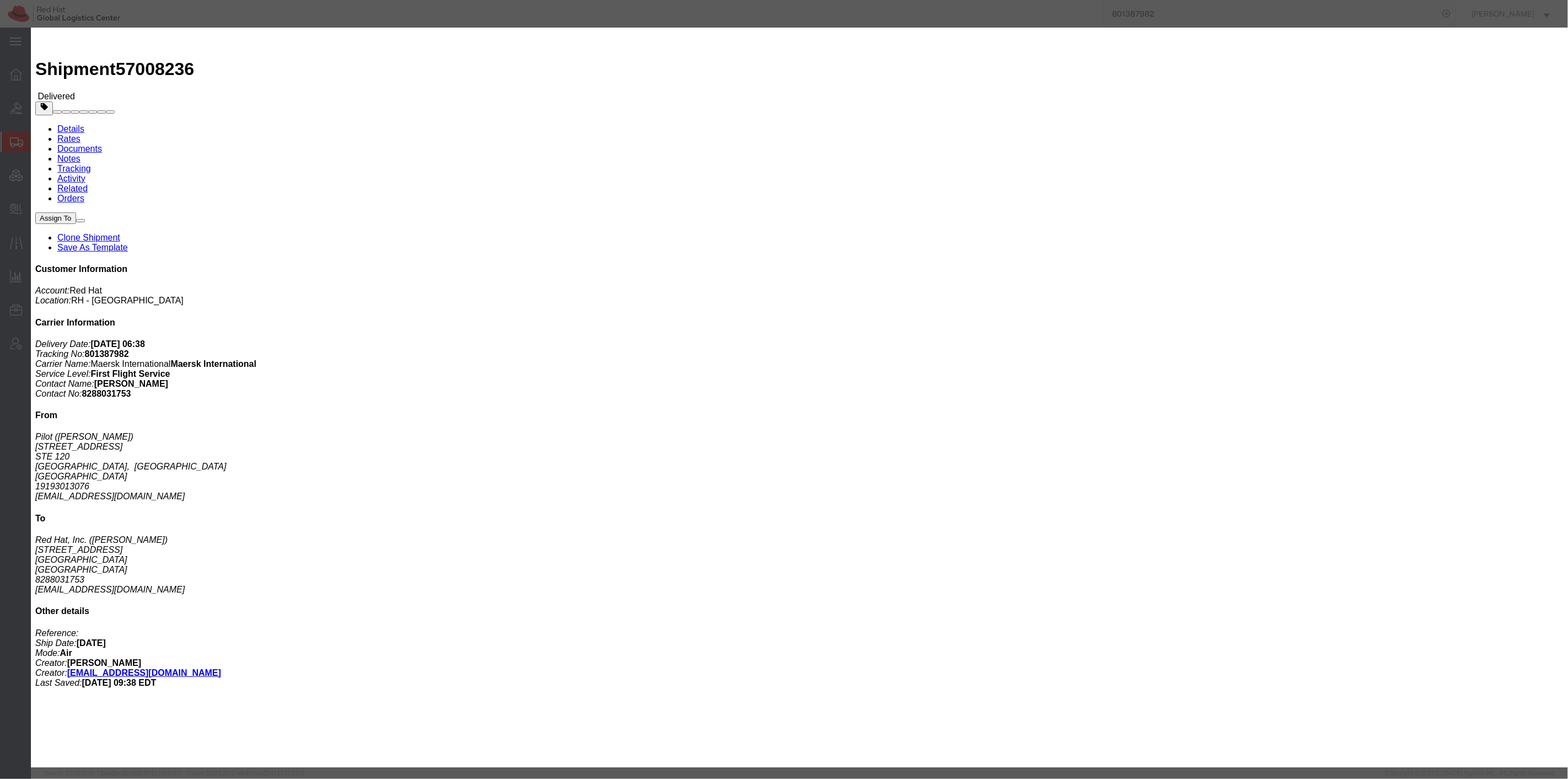
drag, startPoint x: 753, startPoint y: 124, endPoint x: 659, endPoint y: 113, distance: 94.6
click div "Type Case(s) Crate(s) Large Box Medium Box PAK Skid(s) Small Box Smart Box Lite…"
type input "1229"
click button "Save"
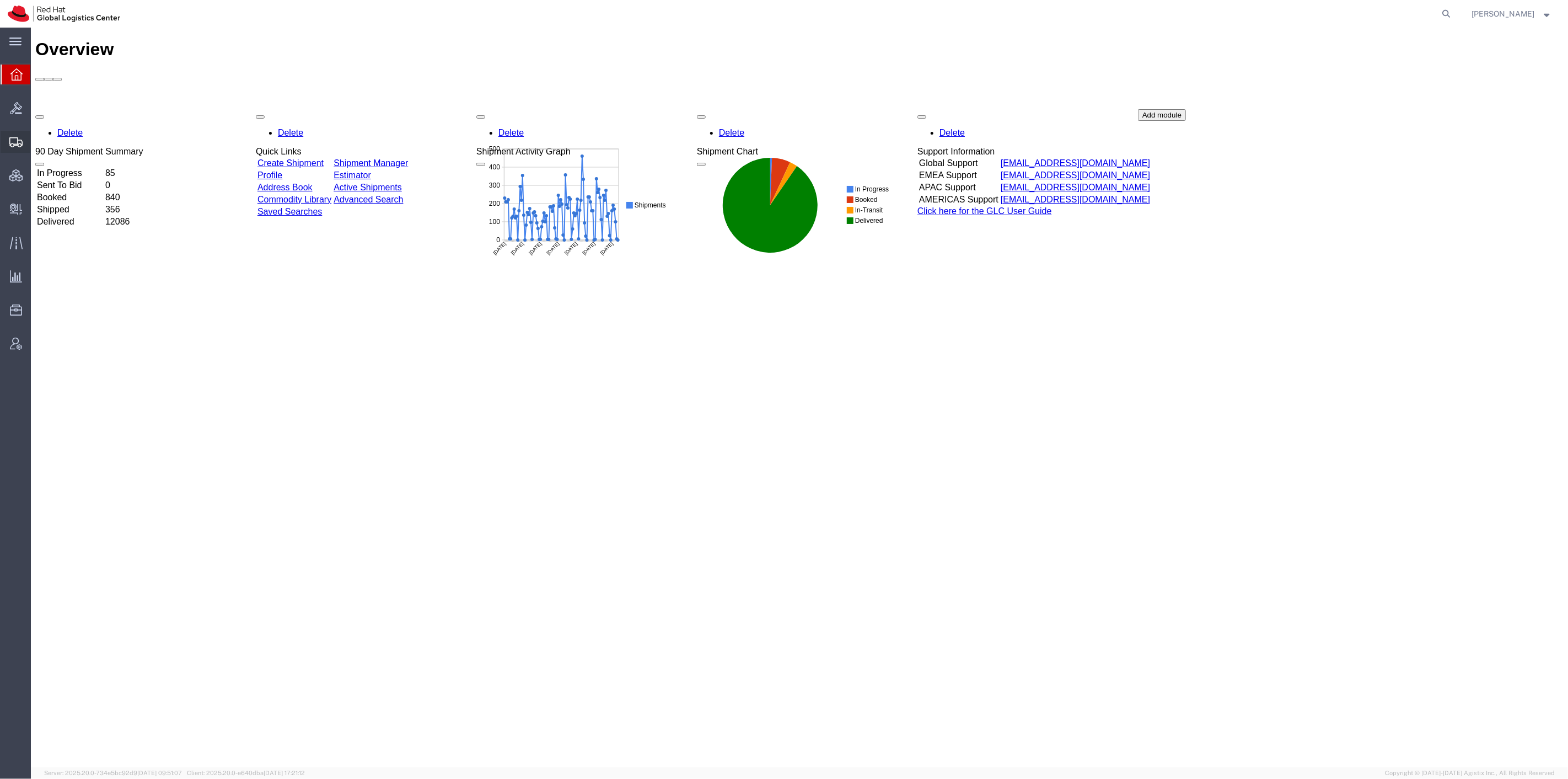
click at [0, 0] on span "Shipment Manager" at bounding box center [0, 0] width 0 height 0
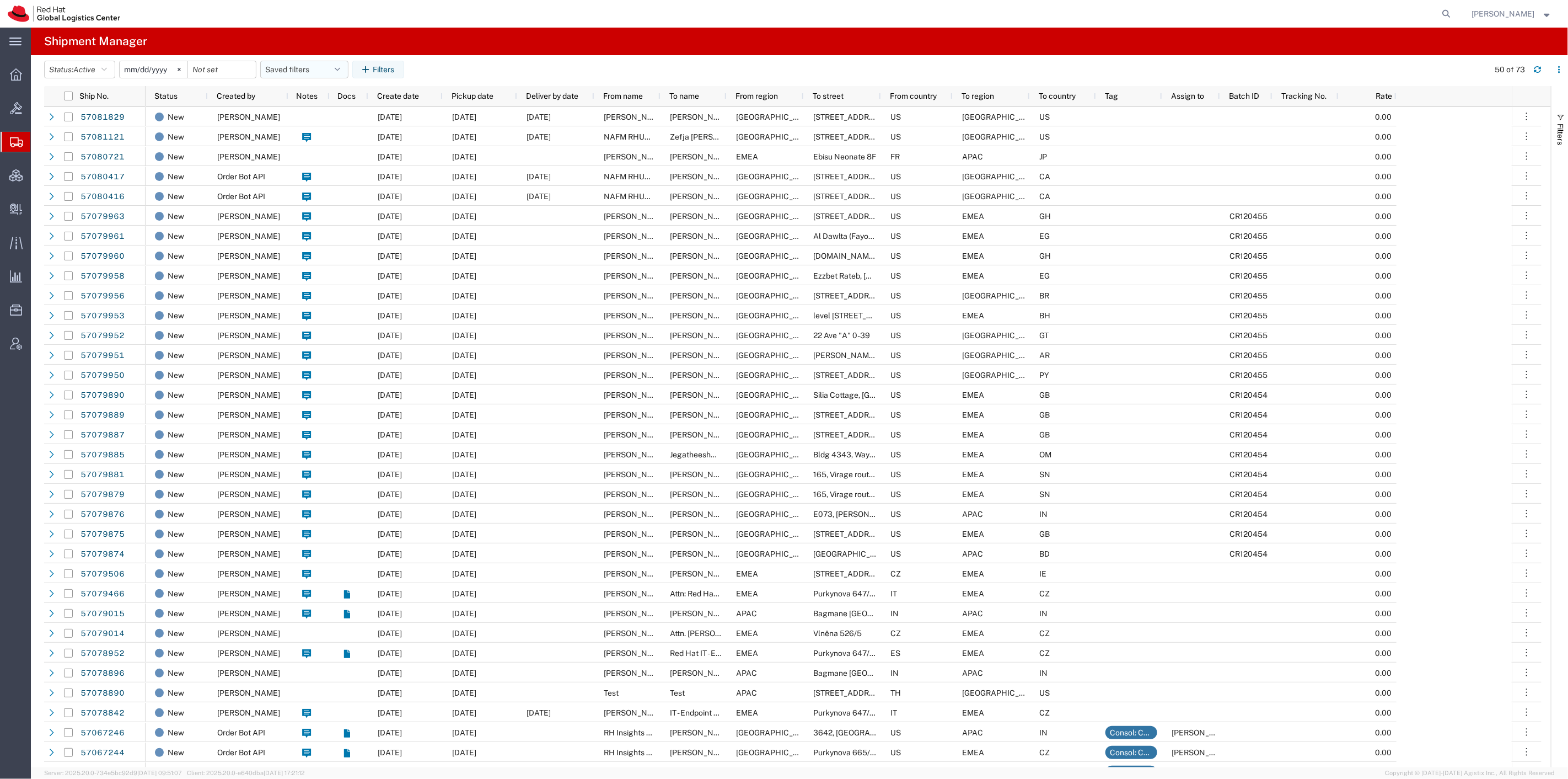
click at [323, 76] on button "Saved filters" at bounding box center [304, 69] width 88 height 18
click at [357, 138] on span "SR" at bounding box center [334, 138] width 144 height 21
type input "2023-12-05"
type input "2027-02-22"
